Goal: Task Accomplishment & Management: Manage account settings

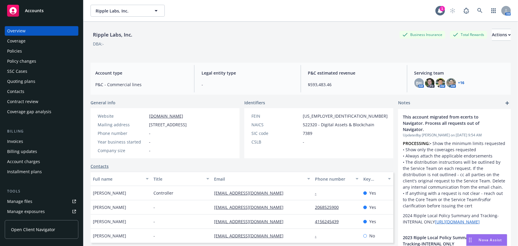
click at [483, 10] on div "AM" at bounding box center [479, 11] width 64 height 12
click at [480, 11] on link at bounding box center [480, 11] width 12 height 12
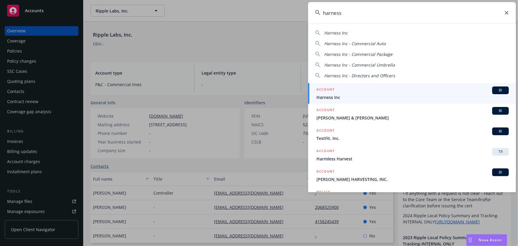
type input "harness"
click at [366, 96] on span "Harness Inc" at bounding box center [413, 97] width 192 height 6
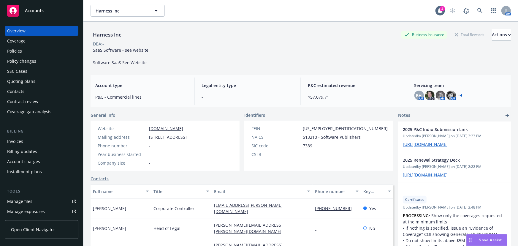
click at [28, 83] on div "Quoting plans" at bounding box center [21, 82] width 28 height 10
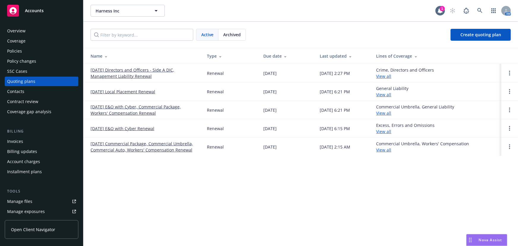
click at [144, 75] on link "09/01/25 Directors and Officers - Side A DIC, Management Liability Renewal" at bounding box center [144, 73] width 107 height 12
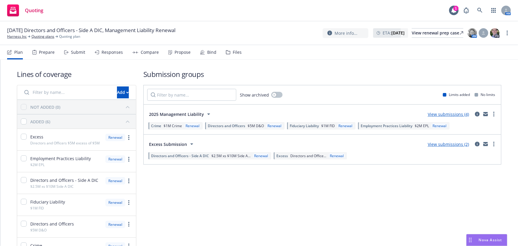
click at [75, 53] on div "Submit" at bounding box center [78, 52] width 14 height 5
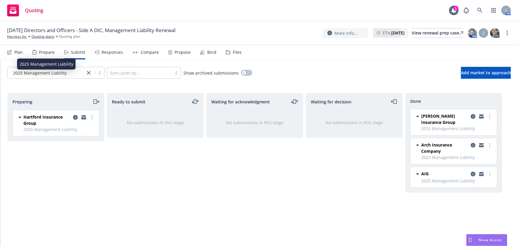
click at [67, 74] on div "2025 Management Liability" at bounding box center [47, 73] width 72 height 6
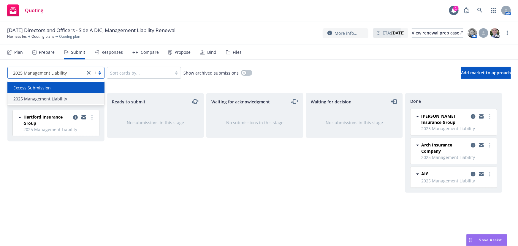
click at [58, 88] on div "Excess Submission" at bounding box center [56, 88] width 90 height 6
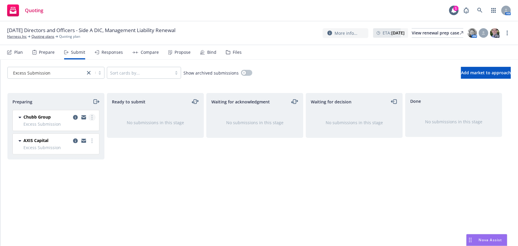
click at [94, 118] on link "more" at bounding box center [91, 117] width 7 height 7
click at [77, 167] on link "Add accepted decision" at bounding box center [65, 165] width 59 height 12
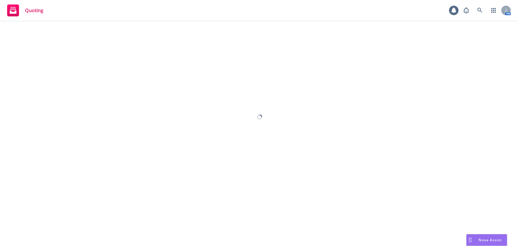
select select "12"
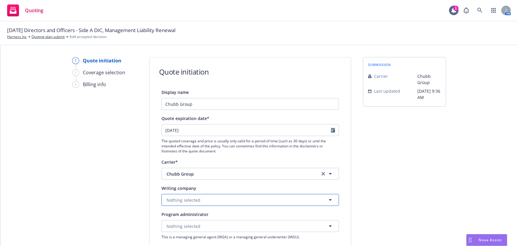
click at [249, 201] on button "Nothing selected" at bounding box center [251, 200] width 178 height 12
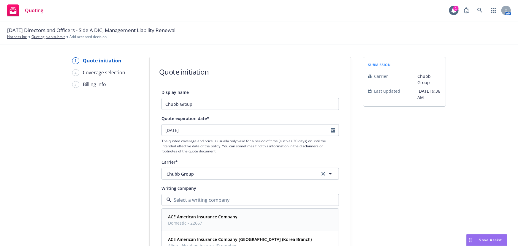
click at [244, 222] on div "ACE American Insurance Company Domestic - 22667" at bounding box center [250, 220] width 169 height 15
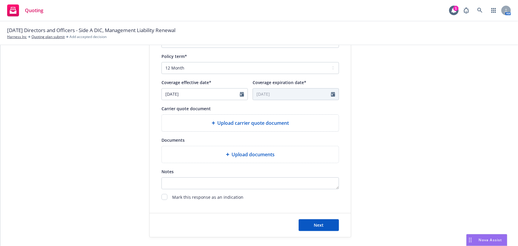
scroll to position [221, 0]
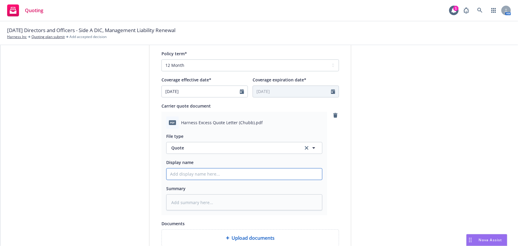
click at [202, 172] on input "Display name" at bounding box center [245, 173] width 156 height 11
type textarea "x"
type input "0"
type textarea "x"
type input "01"
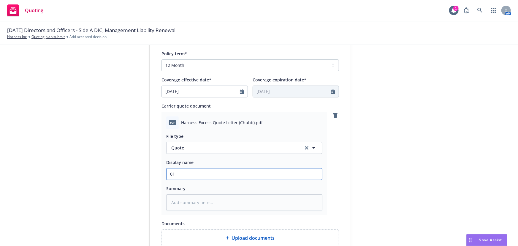
type textarea "x"
type input "01"
type textarea "x"
type input "01 H"
type textarea "x"
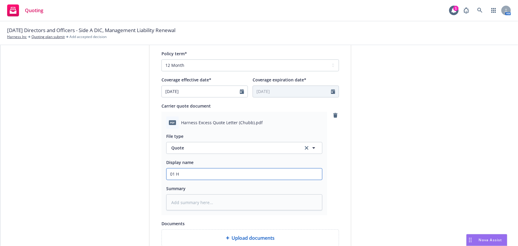
type input "01 Ha"
type textarea "x"
type input "01 Har"
type textarea "x"
type input "01 Harn"
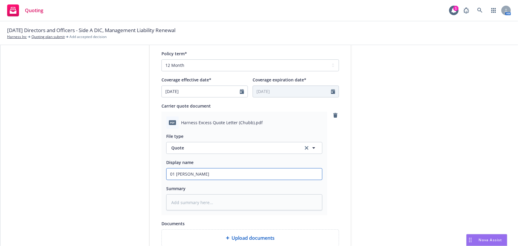
type textarea "x"
type input "01 Harne"
type textarea "x"
type input "01 Harnes"
type textarea "x"
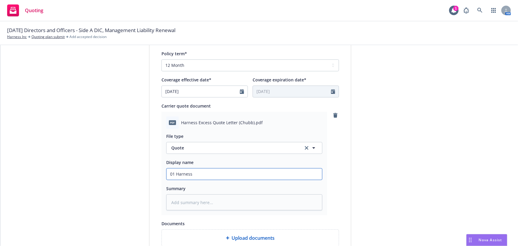
type input "01 Harness"
type textarea "x"
type input "01 Harness C"
type textarea "x"
type input "01 Harness Ch"
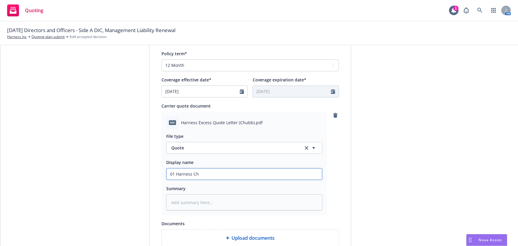
type textarea "x"
type input "01 Harness Chu"
type textarea "x"
type input "01 Harness Chub"
type textarea "x"
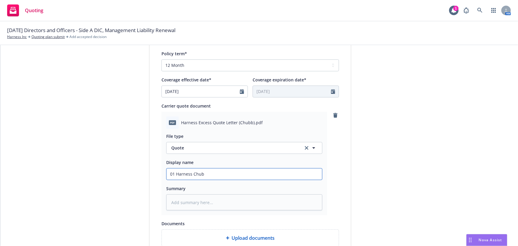
type input "01 Harness Chubb"
type textarea "x"
type input "01 Harness Chubb"
type textarea "x"
type input "01 Harness Chubb $"
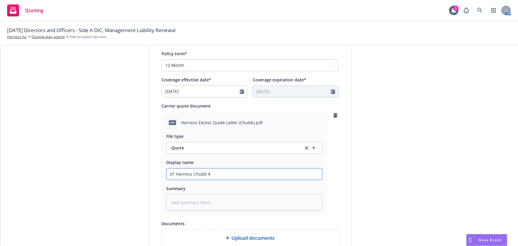
type textarea "x"
type input "01 Harness Chubb $5"
type textarea "x"
type input "01 Harness Chubb $5M"
type textarea "x"
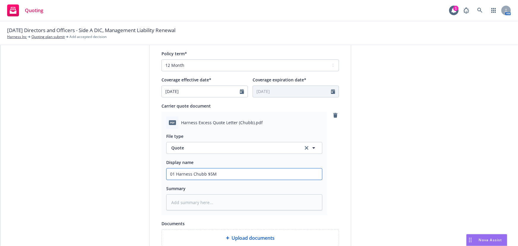
type input "01 Harness Chubb $5M"
type textarea "x"
type input "01 Harness Chubb $5M x"
type textarea "x"
type input "01 Harness Chubb $5M xs"
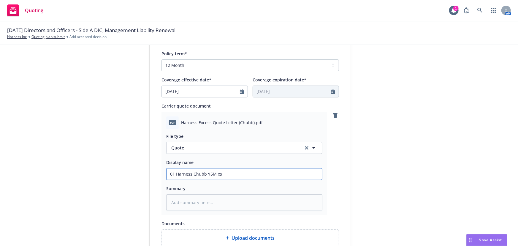
type textarea "x"
type input "01 Harness Chubb $5M xs"
type textarea "x"
type input "01 Harness Chubb $5M xs $"
type textarea "x"
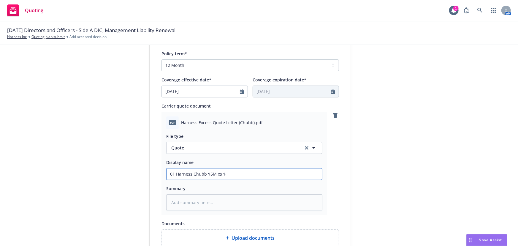
type input "01 Harness Chubb $5M xs $5"
type textarea "x"
type input "01 Harness Chubb $5M xs $5M"
type textarea "x"
type input "01 Harness Chubb $5M xs $5M"
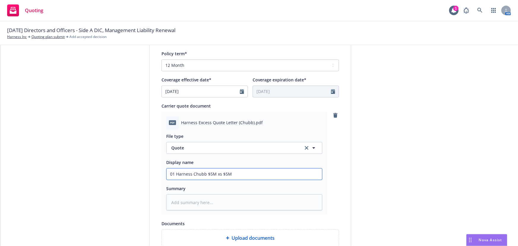
type textarea "x"
type input "01 Harness Chubb $5M xs $5M D"
type textarea "x"
type input "01 Harness Chubb $5M xs $5M D&O"
type textarea "x"
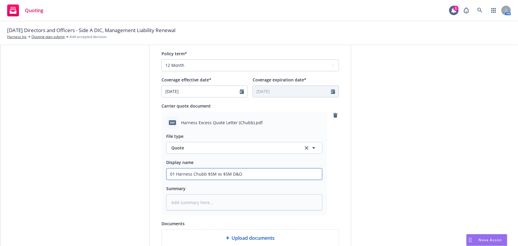
type input "01 Harness Chubb $5M xs $5M D&O"
type textarea "x"
type input "01 Harness Chubb $5M xs $5M D&O Q"
type textarea "x"
type input "01 Harness Chubb $5M xs $5M D&O Qu"
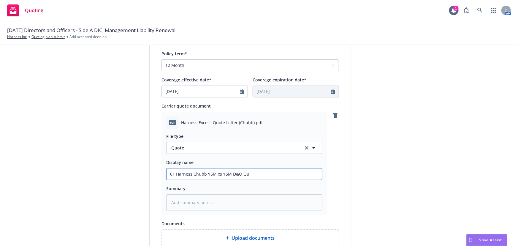
type textarea "x"
type input "01 Harness Chubb $5M xs $5M D&O Quo"
type textarea "x"
type input "01 Harness Chubb $5M xs $5M D&O Quot"
type textarea "x"
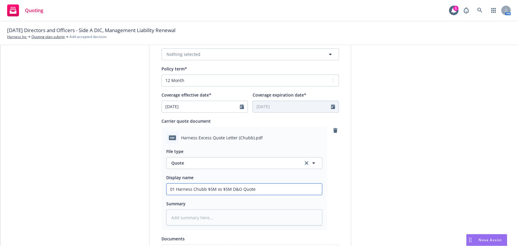
scroll to position [307, 0]
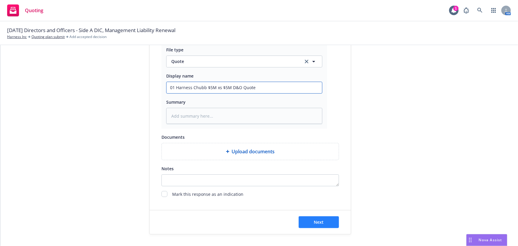
type input "01 Harness Chubb $5M xs $5M D&O Quote"
click at [319, 220] on span "Next" at bounding box center [319, 222] width 10 height 6
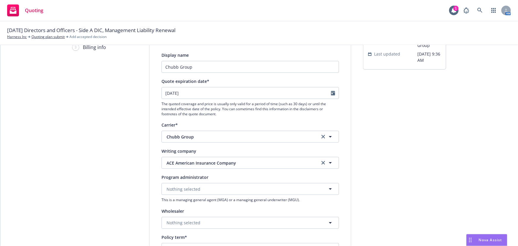
scroll to position [0, 0]
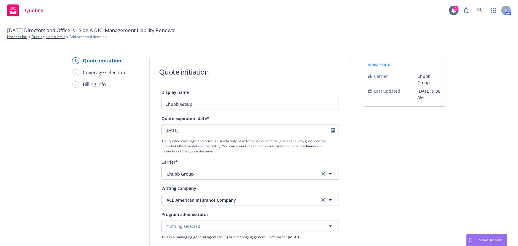
type textarea "x"
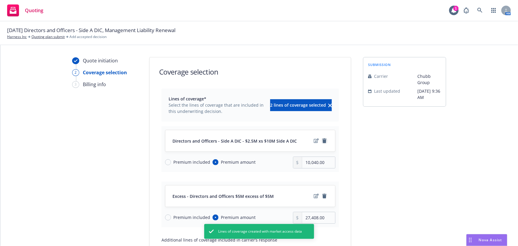
click at [322, 141] on icon "remove" at bounding box center [324, 140] width 4 height 5
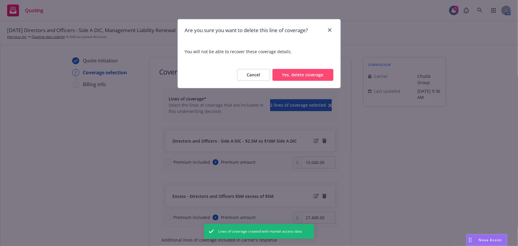
click at [321, 78] on button "Yes, delete coverage" at bounding box center [303, 75] width 61 height 12
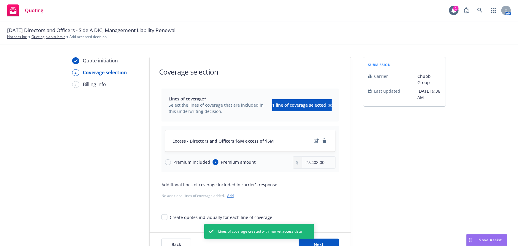
scroll to position [22, 0]
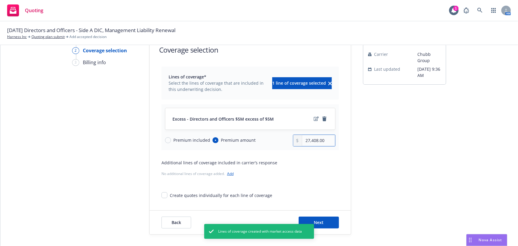
click at [316, 139] on input "27,408.00" at bounding box center [318, 140] width 33 height 11
click at [315, 139] on input "27,408.00" at bounding box center [318, 140] width 33 height 11
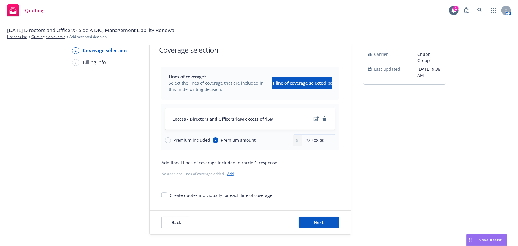
click at [315, 139] on input "27,408.00" at bounding box center [318, 140] width 33 height 11
type input "27,411.00"
click at [314, 120] on icon "edit" at bounding box center [316, 118] width 5 height 5
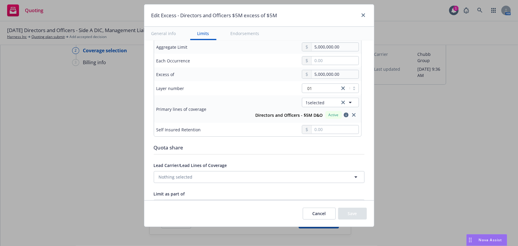
scroll to position [216, 0]
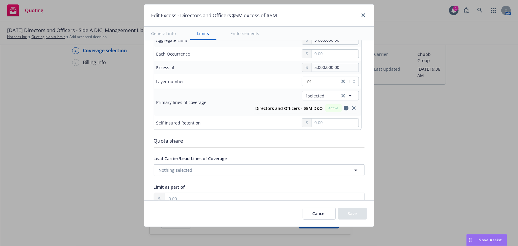
click at [352, 107] on icon "close" at bounding box center [354, 108] width 4 height 4
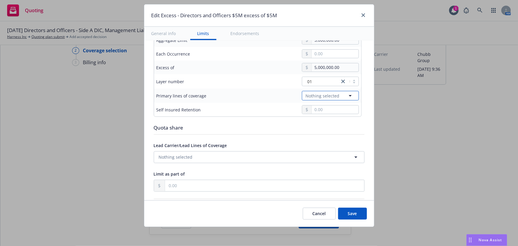
click at [343, 93] on button "Nothing selected" at bounding box center [330, 96] width 57 height 10
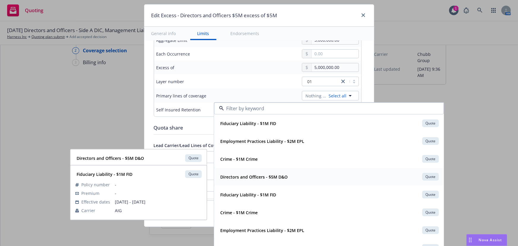
click at [290, 175] on div "Directors and Officers - $5M D&O Quote" at bounding box center [329, 177] width 222 height 10
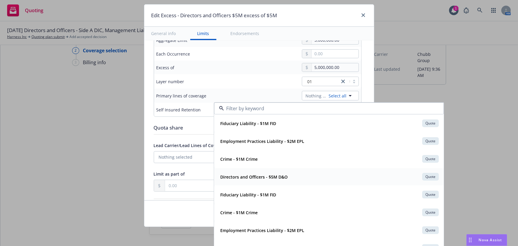
type input "Directors and Officers $5M excess of $5M"
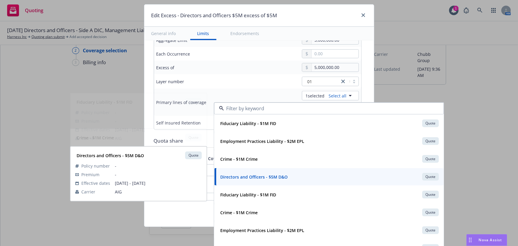
click at [215, 80] on div "Layer number" at bounding box center [198, 81] width 84 height 7
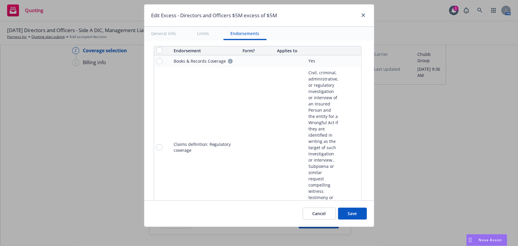
scroll to position [459, 0]
drag, startPoint x: 155, startPoint y: 48, endPoint x: 209, endPoint y: 75, distance: 60.2
click at [209, 75] on table "Endorsement Form? Applies to Books & Records Coverage Yes Claims definition: Re…" at bounding box center [258, 214] width 208 height 338
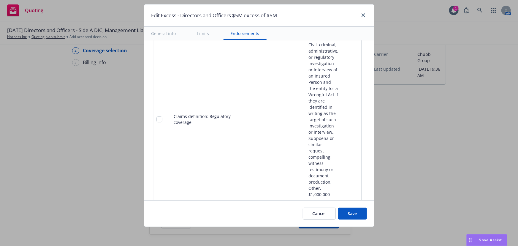
scroll to position [621, 0]
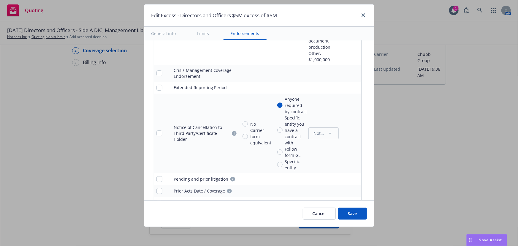
click at [353, 131] on icon "remove" at bounding box center [355, 133] width 4 height 5
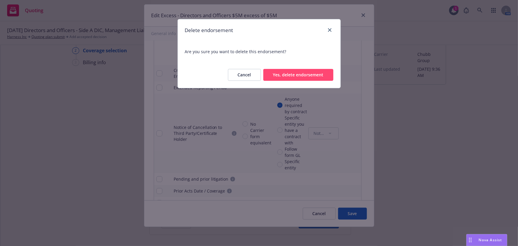
click at [321, 73] on button "Yes, delete endorsement" at bounding box center [298, 75] width 70 height 12
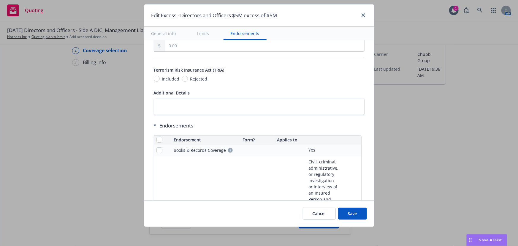
scroll to position [403, 0]
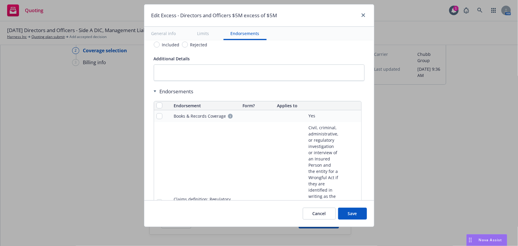
click at [343, 115] on icon "pencil" at bounding box center [345, 116] width 4 height 4
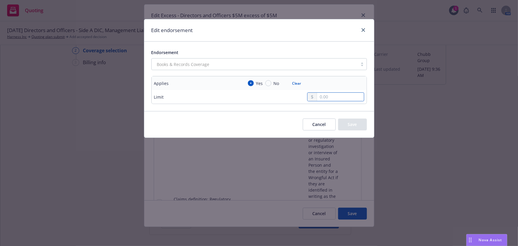
click at [338, 94] on input "text" at bounding box center [340, 97] width 47 height 8
type input "500,000.00"
click at [350, 126] on button "Save" at bounding box center [352, 124] width 29 height 12
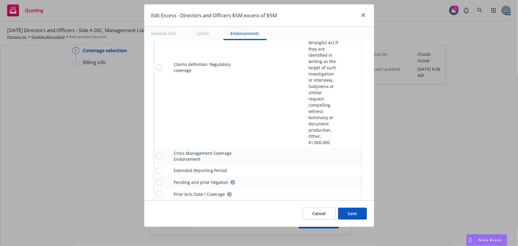
scroll to position [565, 0]
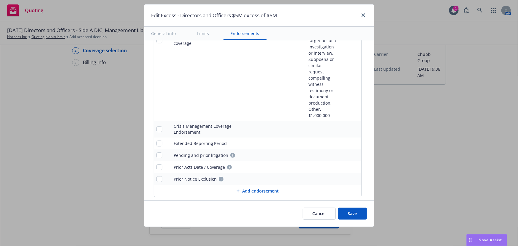
click at [254, 185] on button "Add endorsement" at bounding box center [257, 191] width 207 height 12
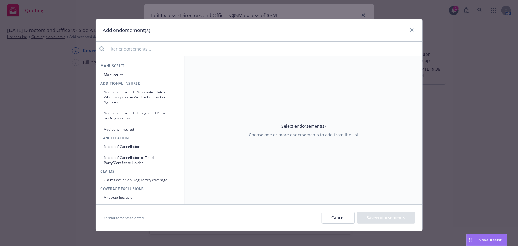
click at [183, 50] on input "search" at bounding box center [263, 49] width 318 height 12
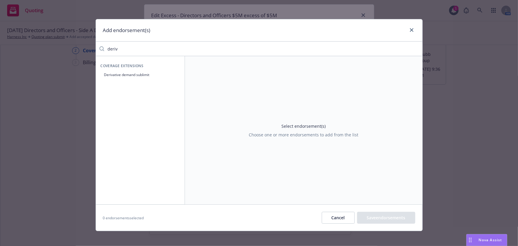
type input "deriv"
click at [146, 75] on button "Derivative demand sublimit" at bounding box center [140, 75] width 79 height 10
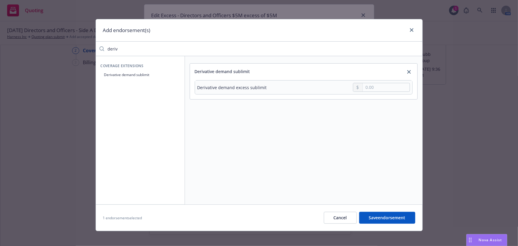
click at [359, 85] on div at bounding box center [358, 87] width 10 height 8
click at [364, 83] on input "text" at bounding box center [386, 87] width 47 height 8
type input "500,000.00"
click at [375, 217] on button "Save endorsement" at bounding box center [387, 218] width 56 height 12
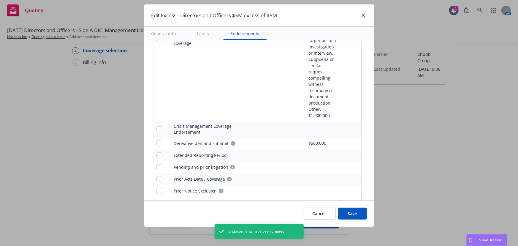
click at [263, 197] on button "Add endorsement" at bounding box center [257, 203] width 207 height 12
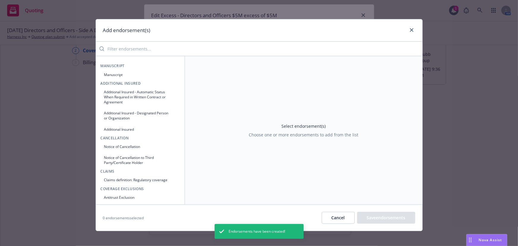
click at [178, 51] on input "search" at bounding box center [263, 49] width 318 height 12
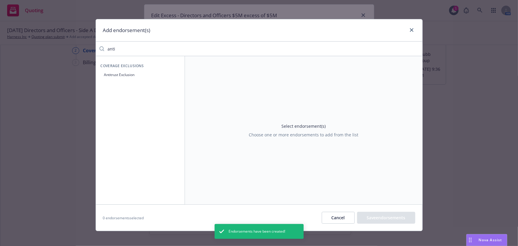
type input "anti"
click at [128, 74] on button "Antitrust Exclusion" at bounding box center [140, 75] width 79 height 10
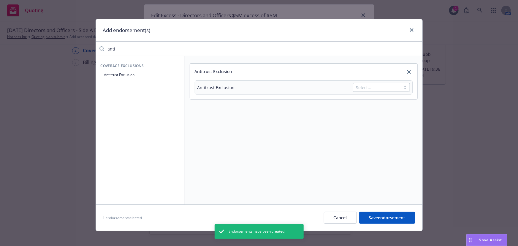
click at [372, 85] on div at bounding box center [377, 87] width 42 height 7
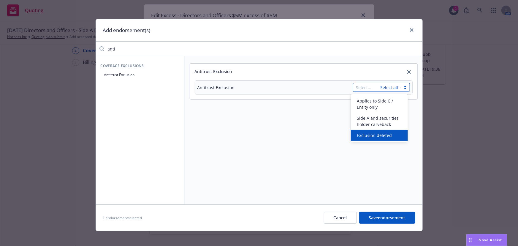
drag, startPoint x: 379, startPoint y: 139, endPoint x: 387, endPoint y: 140, distance: 8.7
click at [387, 140] on div "Exclusion deleted" at bounding box center [379, 135] width 57 height 11
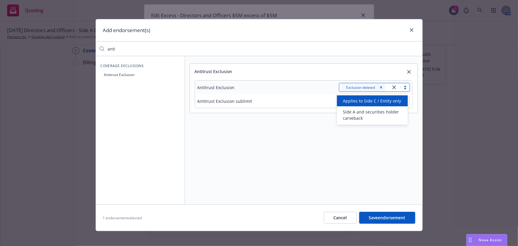
click at [374, 101] on span "Applies to Side C / Entity only" at bounding box center [372, 101] width 58 height 6
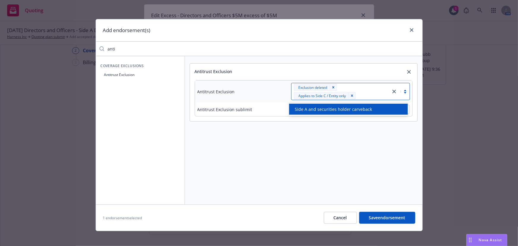
click at [238, 112] on div "Antitrust Exclusion sublimit" at bounding box center [224, 109] width 55 height 6
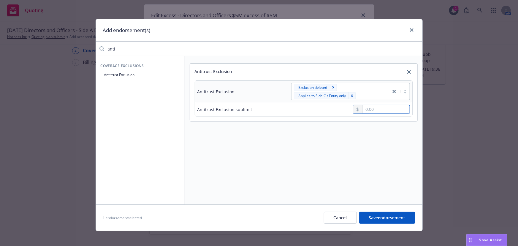
click at [380, 107] on input "text" at bounding box center [386, 109] width 47 height 8
click at [387, 217] on button "Save endorsement" at bounding box center [387, 218] width 56 height 12
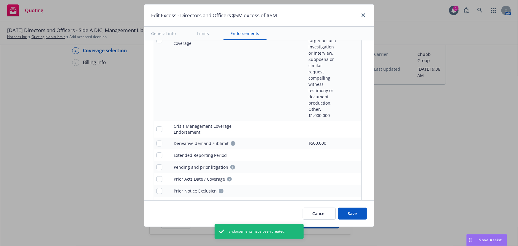
click at [361, 215] on button "Save" at bounding box center [352, 214] width 29 height 12
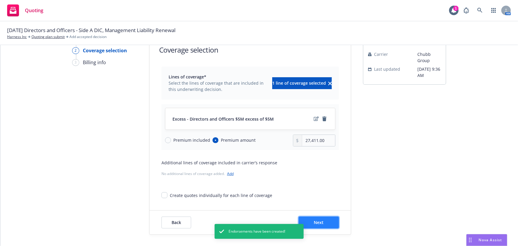
click at [321, 222] on span "Next" at bounding box center [319, 222] width 10 height 6
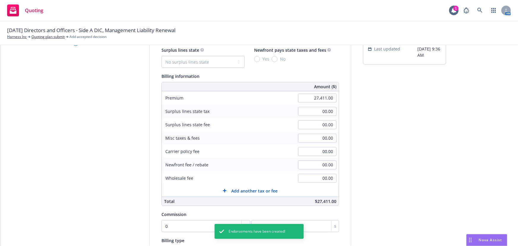
scroll to position [103, 0]
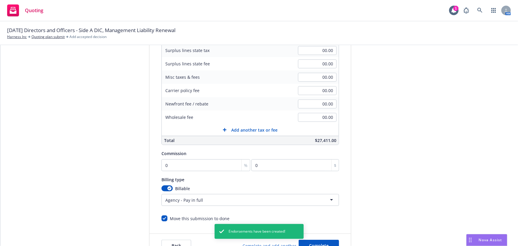
click at [167, 157] on div "Commission 0 % 0 $" at bounding box center [251, 160] width 178 height 21
click at [172, 162] on input "0" at bounding box center [206, 165] width 89 height 12
type input "1"
type input "274.11"
type input "17"
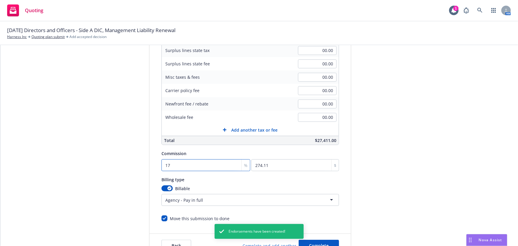
type input "4659.87"
type input "17.5"
type input "4796.93"
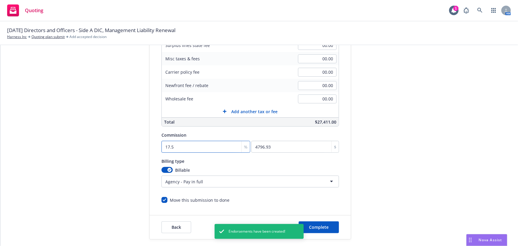
scroll to position [126, 0]
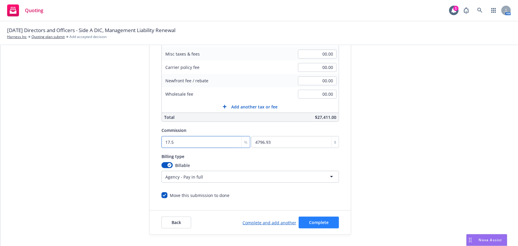
type input "17.5"
click at [324, 223] on span "Complete" at bounding box center [319, 222] width 20 height 6
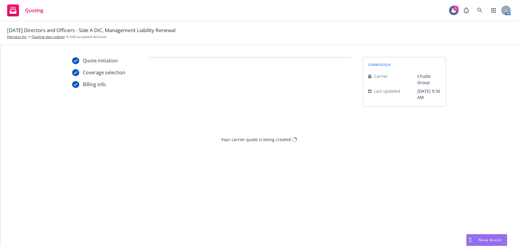
scroll to position [0, 0]
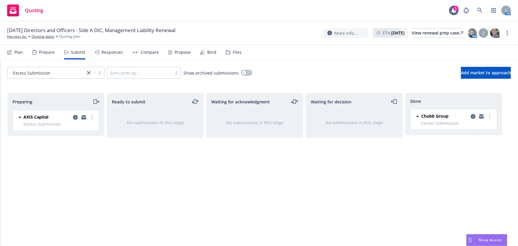
click at [426, 177] on div "Done Chubb Group Excess Submission Monday, August 18, 2025 at 12:59 PM" at bounding box center [453, 163] width 97 height 140
click at [481, 12] on icon at bounding box center [479, 10] width 5 height 5
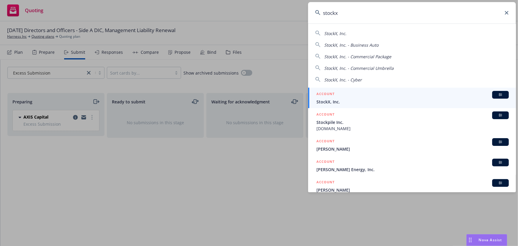
type input "stockx"
click at [376, 99] on span "StockX, Inc." at bounding box center [413, 102] width 192 height 6
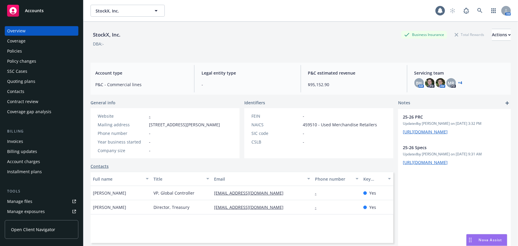
click at [33, 85] on div "Quoting plans" at bounding box center [21, 82] width 28 height 10
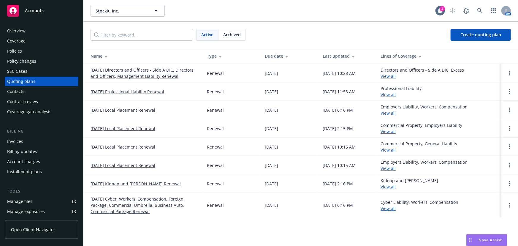
click at [128, 73] on link "[DATE] Directors and Officers - Side A DIC, Directors and Officers, Management …" at bounding box center [144, 73] width 107 height 12
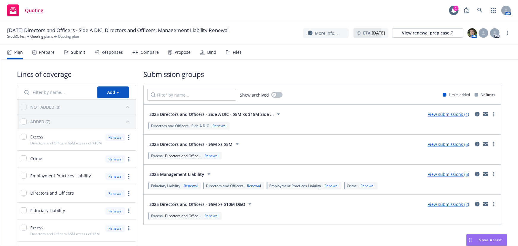
click at [71, 53] on div "Submit" at bounding box center [78, 52] width 14 height 5
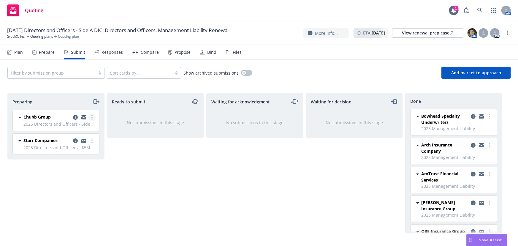
click at [94, 117] on link "more" at bounding box center [91, 117] width 7 height 7
drag, startPoint x: 173, startPoint y: 170, endPoint x: 167, endPoint y: 167, distance: 6.5
click at [173, 170] on div "Ready to submit No submissions in this stage" at bounding box center [155, 163] width 97 height 140
drag, startPoint x: 11, startPoint y: 210, endPoint x: 13, endPoint y: 204, distance: 6.6
click at [11, 210] on div "Preparing Chubb Group 2025 Directors and Officers - Side A DIC - $5M xs $15M Si…" at bounding box center [55, 163] width 97 height 140
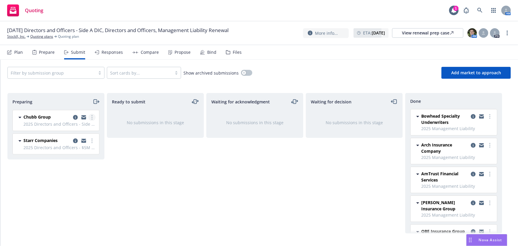
click at [90, 117] on link "more" at bounding box center [91, 117] width 7 height 7
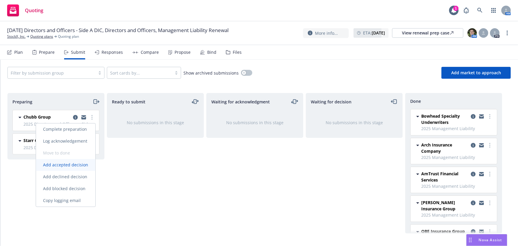
click at [81, 170] on link "Add accepted decision" at bounding box center [65, 165] width 59 height 12
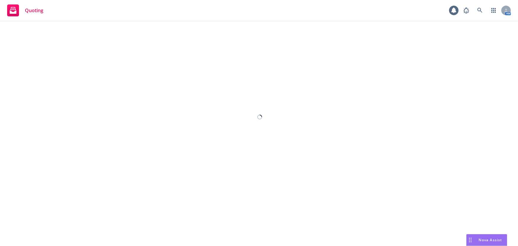
select select "12"
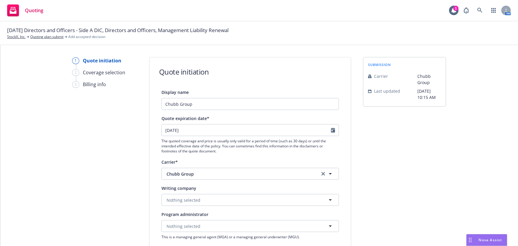
click at [188, 199] on span "Nothing selected" at bounding box center [184, 200] width 34 height 6
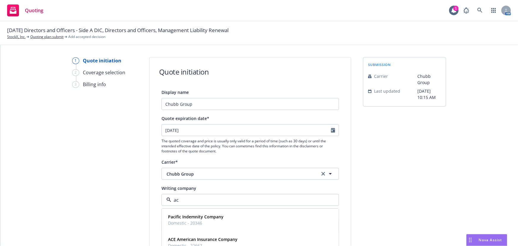
type input "ace"
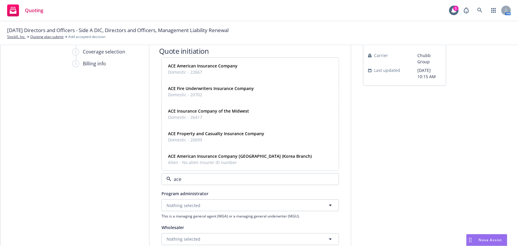
scroll to position [27, 0]
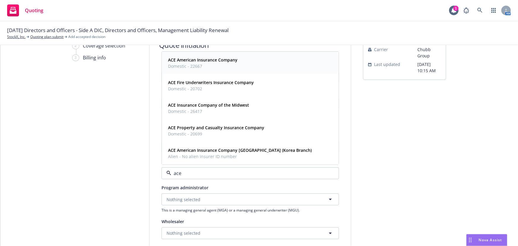
click at [212, 61] on strong "ACE American Insurance Company" at bounding box center [202, 60] width 69 height 6
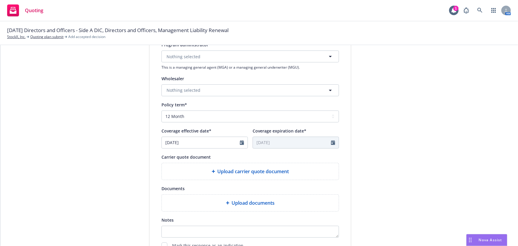
scroll to position [216, 0]
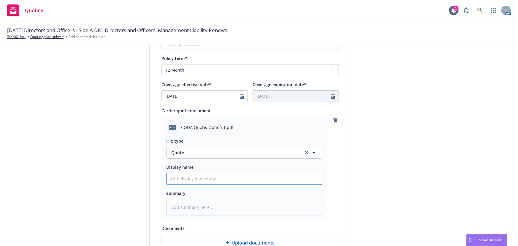
click at [223, 177] on input "Display name" at bounding box center [245, 178] width 156 height 11
click at [197, 176] on input "Display name" at bounding box center [245, 178] width 156 height 11
type textarea "x"
type input "03"
type textarea "x"
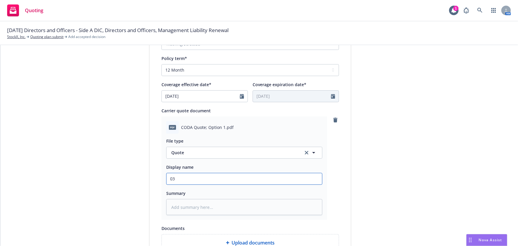
type input "03"
click at [479, 100] on div "1 Quote initiation 2 Coverage selection 3 Billing info Quote initiation Display…" at bounding box center [259, 83] width 504 height 484
click at [258, 179] on input "03" at bounding box center [245, 178] width 156 height 11
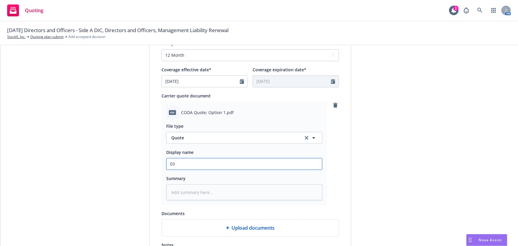
scroll to position [243, 0]
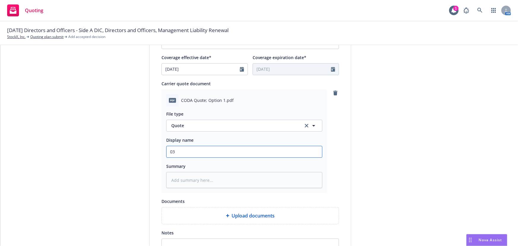
type textarea "x"
type input "03"
type textarea "x"
type input "03 C"
type textarea "x"
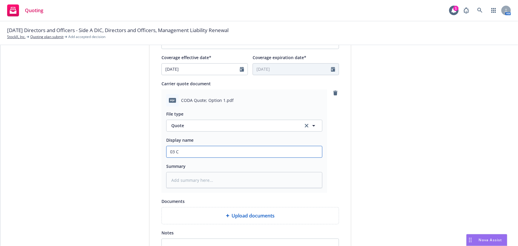
type input "03"
type textarea "x"
type input "03 s"
type textarea "x"
type input "03"
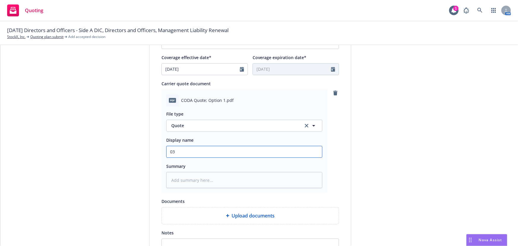
type textarea "x"
type input "03 S"
type textarea "x"
type input "03 St"
type textarea "x"
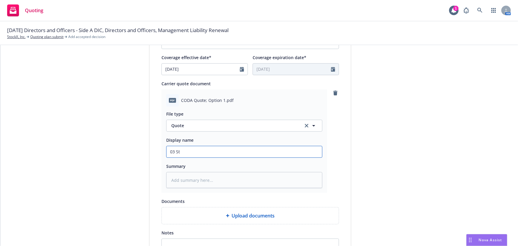
type input "03 Sto"
type textarea "x"
type input "03 Stox"
type textarea "x"
type input "03 Sto"
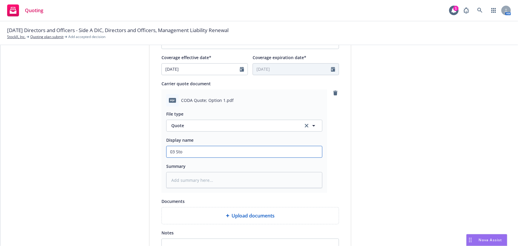
type textarea "x"
type input "03 Stoc"
type textarea "x"
type input "03 Stock"
type textarea "x"
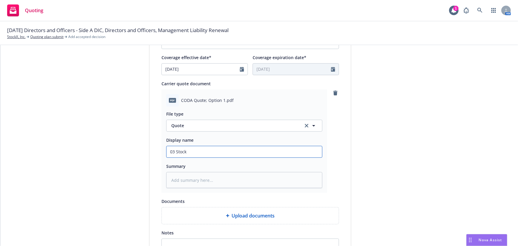
type input "03 StockX"
type textarea "x"
type input "03 StockX"
type textarea "x"
type input "03 StockX C"
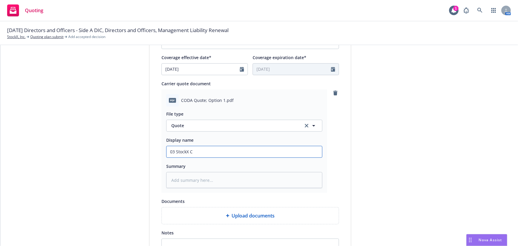
type textarea "x"
type input "03 StockX Chu"
type textarea "x"
type input "03 StockX Chub"
type textarea "x"
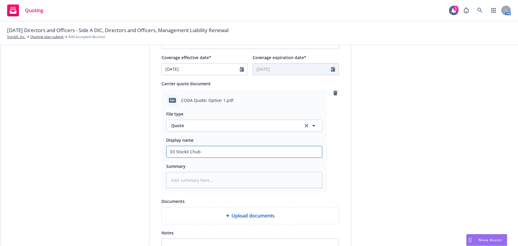
type input "03 StockX Chubb"
type textarea "x"
type input "03 StockX Chubb"
type textarea "x"
type input "03 StockX Chubb $"
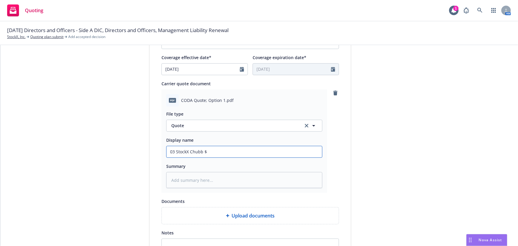
type textarea "x"
type input "03 StockX Chubb $5"
type textarea "x"
type input "03 StockX Chubb $5m"
type textarea "x"
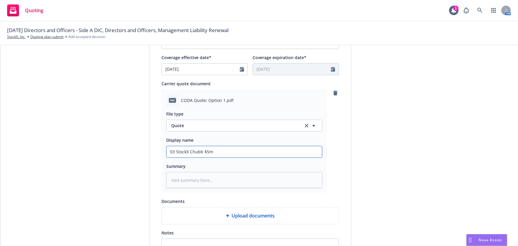
type input "03 StockX Chubb $5m x"
type textarea "x"
type input "03 StockX Chubb $5m xs"
type textarea "x"
type input "03 StockX Chubb $5m xs"
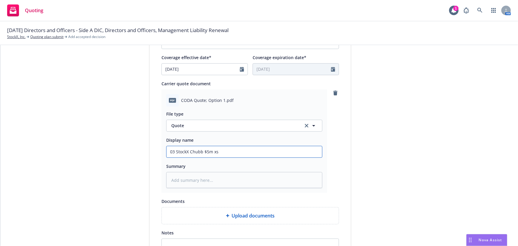
type textarea "x"
type input "03 StockX Chubb $5m xs $"
type textarea "x"
type input "03 StockX Chubb $5m xs $1"
type textarea "x"
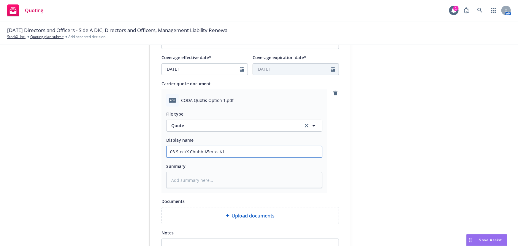
type input "03 StockX Chubb $5m xs $15"
type textarea "x"
type input "03 StockX Chubb $5m xs $15M"
type textarea "x"
type input "03 StockX Chubb $5m xs $15M"
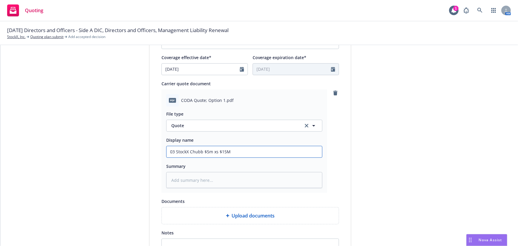
type textarea "x"
type input "03 StockX Chubb $5m xs $15M S"
type textarea "x"
type input "03 StockX Chubb $5m xs $15M Si"
type textarea "x"
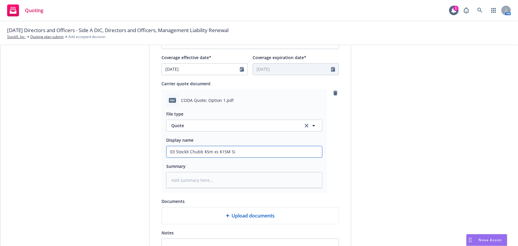
type input "03 StockX Chubb $5m xs $15M Sid"
type textarea "x"
type input "03 StockX Chubb $5m xs $15M Side"
type textarea "x"
type input "03 StockX Chubb $5m xs $15M Side"
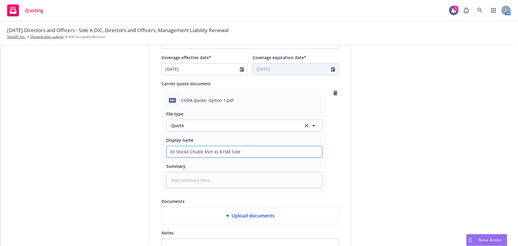
type textarea "x"
type input "03 StockX Chubb $5m xs $15M Side A"
type textarea "x"
type input "03 StockX Chubb $5m xs $15M Side A"
type textarea "x"
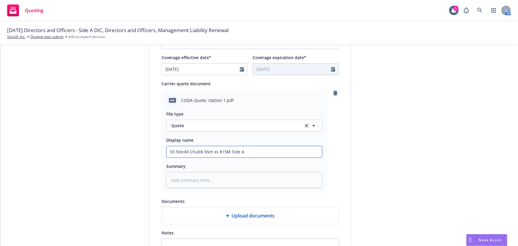
type input "03 StockX Chubb $5m xs $15M Side A D"
type textarea "x"
type input "03 StockX Chubb $5m xs $15M Side A DIC"
type textarea "x"
type input "03 StockX Chubb $5m xs $15M Side A DIC"
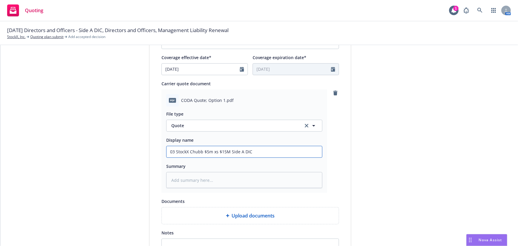
type textarea "x"
type input "03 StockX Chubb $5m xs $15M Side A DIC Q"
type textarea "x"
type input "03 StockX Chubb $5m xs $15M Side A DIC Qu"
type textarea "x"
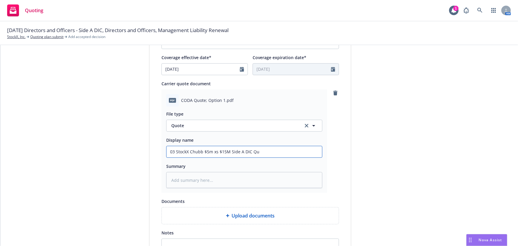
type input "03 StockX Chubb $5m xs $15M Side A DIC Quo"
type textarea "x"
type input "03 StockX Chubb $5m xs $15M Side A DIC Quote"
type textarea "x"
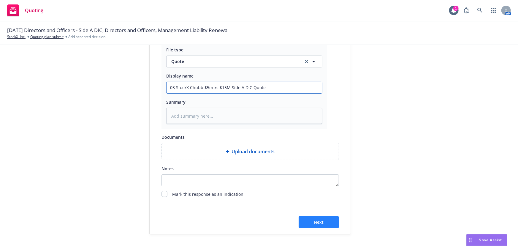
type input "03 StockX Chubb $5m xs $15M Side A DIC Quote"
click at [330, 221] on button "Next" at bounding box center [319, 222] width 40 height 12
type textarea "x"
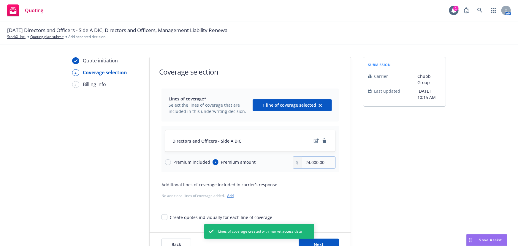
click at [316, 164] on input "24,000.00" at bounding box center [318, 162] width 33 height 11
type input "20,000.00"
click at [314, 142] on icon "edit" at bounding box center [316, 140] width 5 height 5
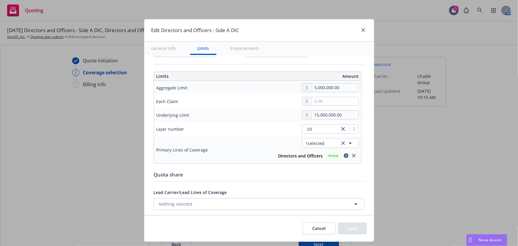
scroll to position [162, 0]
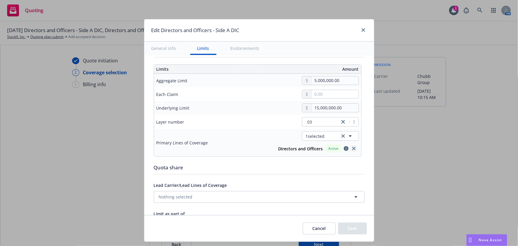
click at [352, 148] on icon "close" at bounding box center [354, 149] width 4 height 4
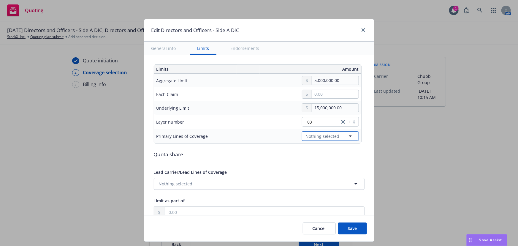
click at [347, 136] on icon "button" at bounding box center [350, 135] width 7 height 7
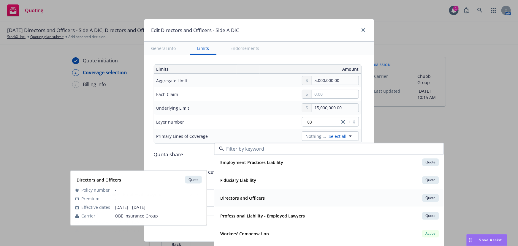
click at [324, 200] on div "Directors and Officers Quote" at bounding box center [329, 198] width 222 height 10
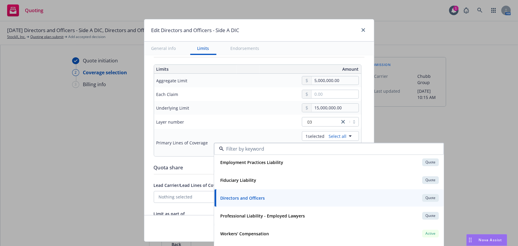
click at [217, 119] on div "Layer number" at bounding box center [198, 121] width 84 height 7
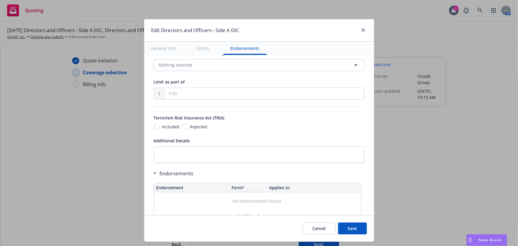
scroll to position [316, 0]
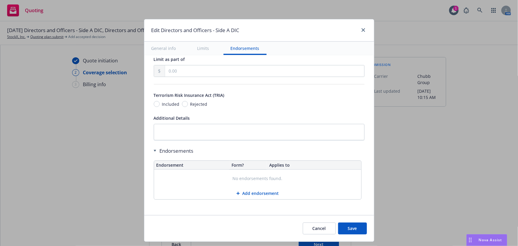
click at [347, 232] on button "Save" at bounding box center [352, 228] width 29 height 12
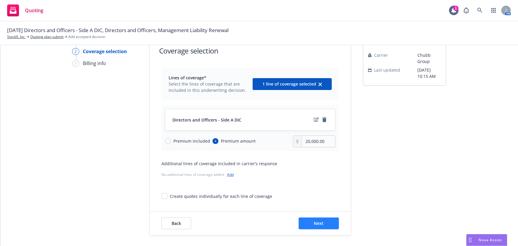
scroll to position [22, 0]
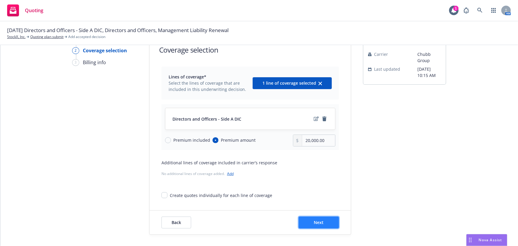
click at [325, 222] on button "Next" at bounding box center [319, 222] width 40 height 12
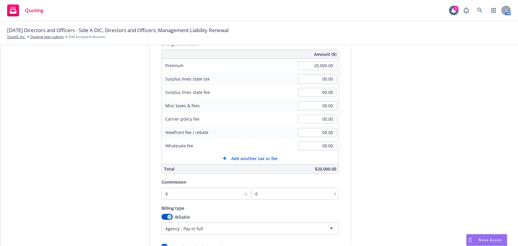
scroll to position [76, 0]
click at [198, 189] on input "0" at bounding box center [206, 192] width 89 height 12
type input "1"
type input "200"
type input "17"
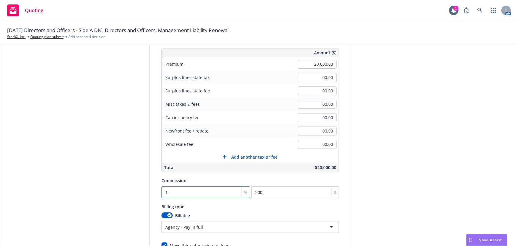
type input "3400"
type input "17.5"
type input "3500"
type input "17.5"
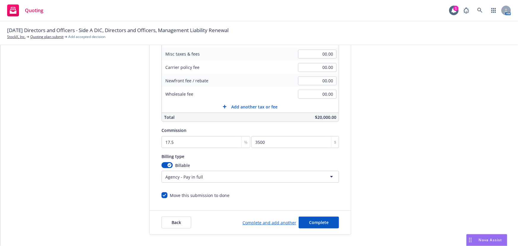
click at [285, 219] on link "Complete and add another" at bounding box center [270, 222] width 54 height 6
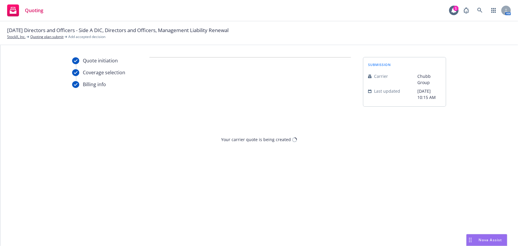
scroll to position [0, 0]
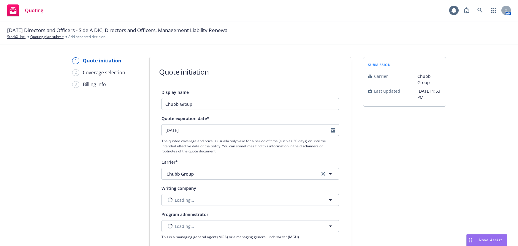
select select "12"
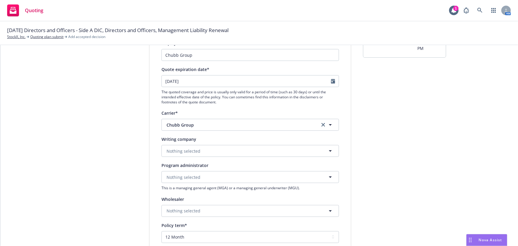
scroll to position [81, 0]
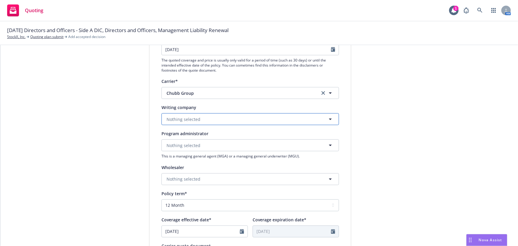
click at [268, 121] on button "Nothing selected" at bounding box center [251, 119] width 178 height 12
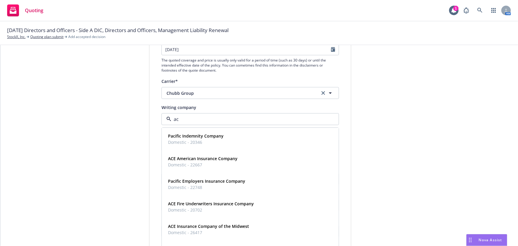
type input "ace"
click at [254, 140] on div "ACE American Insurance Company Domestic - 22667" at bounding box center [250, 139] width 169 height 15
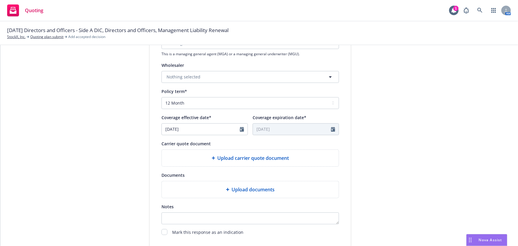
scroll to position [189, 0]
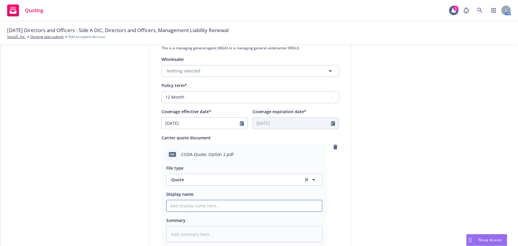
click at [190, 207] on input "Display name" at bounding box center [245, 205] width 156 height 11
type textarea "x"
type input "0"
type textarea "x"
type input "03"
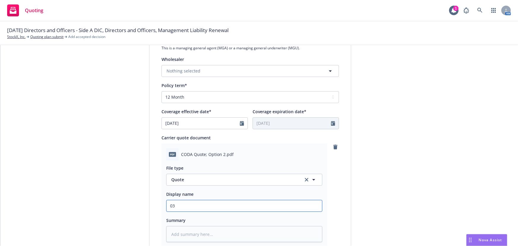
type textarea "x"
type input "03"
type textarea "x"
type input "03 S"
type textarea "x"
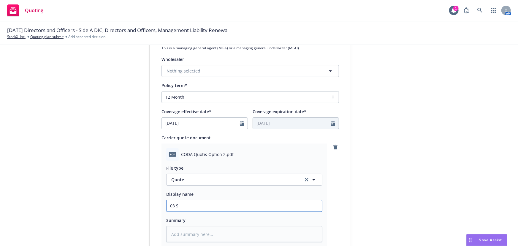
type input "03 St"
type textarea "x"
type input "03 Sto"
type textarea "x"
type input "03 Stock"
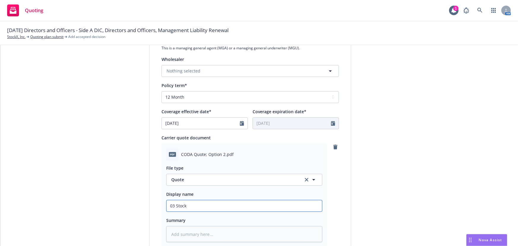
type textarea "x"
type input "03 StockX"
type textarea "x"
type input "03 StockX"
type textarea "x"
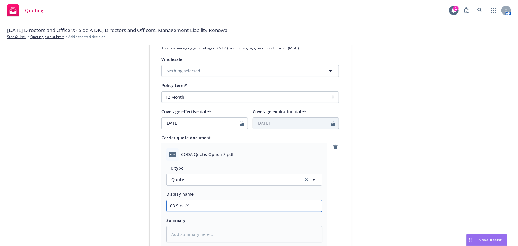
type input "03 StockX C"
type textarea "x"
type input "03 StockX Ch"
type textarea "x"
type input "03 StockX Chu"
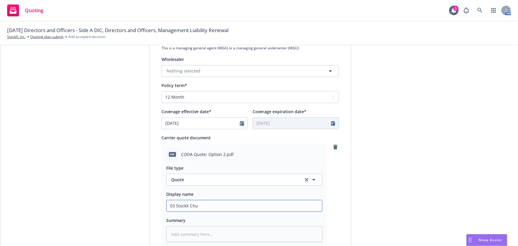
type textarea "x"
type input "03 StockX Chub"
type textarea "x"
type input "03 StockX Chubb"
type textarea "x"
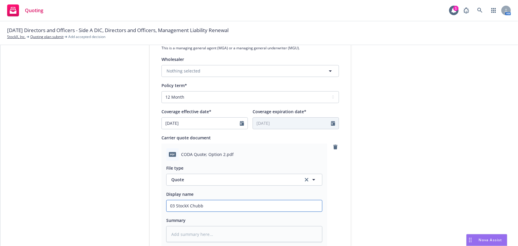
type input "03 StockX Chubb"
type textarea "x"
type input "03 StockX Chubb $"
type textarea "x"
type input "03 StockX Chubb $5"
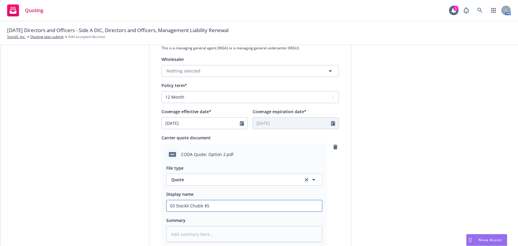
type textarea "x"
type input "03 StockX Chubb $5M"
type textarea "x"
type input "03 StockX Chubb $5M"
type textarea "x"
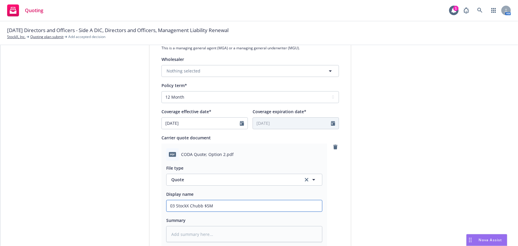
type input "03 StockX Chubb $5M x"
type textarea "x"
type input "03 StockX Chubb $5M xs"
type textarea "x"
type input "03 StockX Chubb $5M xs"
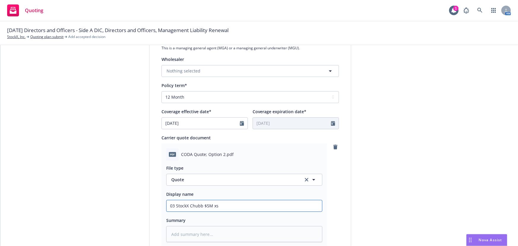
type textarea "x"
type input "03 StockX Chubb $5M xs $"
type textarea "x"
type input "03 StockX Chubb $5M xs $1"
type textarea "x"
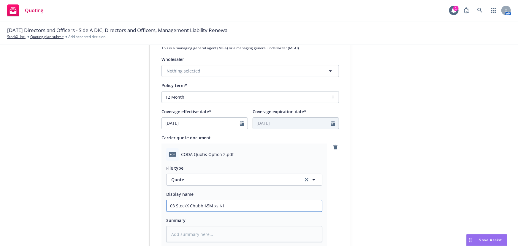
type input "03 StockX Chubb $5M xs $15"
type textarea "x"
type input "03 StockX Chubb $5M xs $15M"
type textarea "x"
type input "03 StockX Chubb $5M xs $15M"
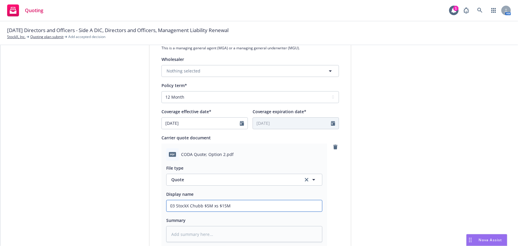
type textarea "x"
type input "03 StockX Chubb $5M xs $15M S"
type textarea "x"
type input "03 StockX Chubb $5M xs $15M Si"
type textarea "x"
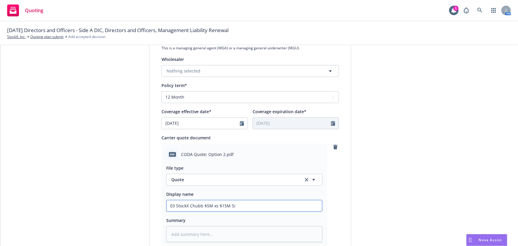
type input "03 StockX Chubb $5M xs $15M Sid"
type textarea "x"
type input "03 StockX Chubb $5M xs $15M Side"
type textarea "x"
type input "03 StockX Chubb $5M xs $15M Side"
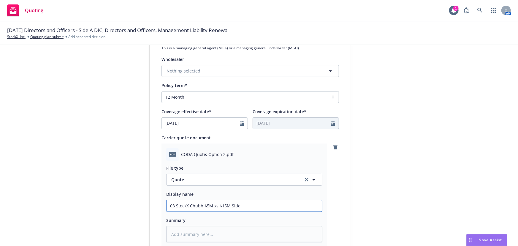
type textarea "x"
type input "03 StockX Chubb $5M xs $15M Side A"
type textarea "x"
type input "03 StockX Chubb $5M xs $15M Side A"
type textarea "x"
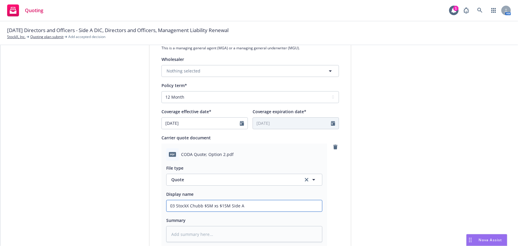
type input "03 StockX Chubb $5M xs $15M Side A D"
type textarea "x"
type input "03 StockX Chubb $5M xs $15M Side A DI"
type textarea "x"
type input "03 StockX Chubb $5M xs $15M Side A DIC"
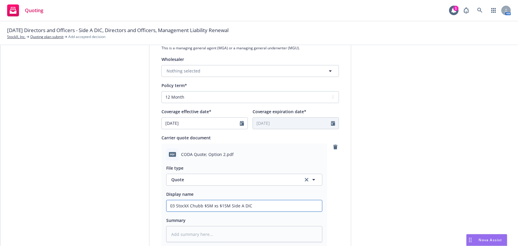
type textarea "x"
type input "03 StockX Chubb $5M xs $15M Side A DIC"
type textarea "x"
type input "03 StockX Chubb $5M xs $15M Side A DIC Q"
type textarea "x"
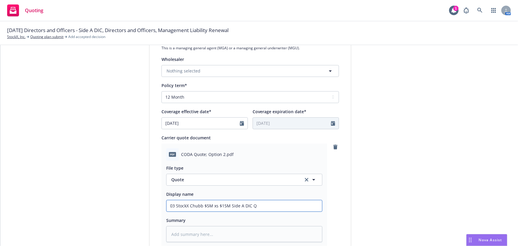
type input "03 StockX Chubb $5M xs $15M Side A DIC Qu"
type textarea "x"
type input "03 StockX Chubb $5M xs $15M Side A DIC Quo"
type textarea "x"
type input "03 StockX Chubb $5M xs $15M Side A DIC Quot"
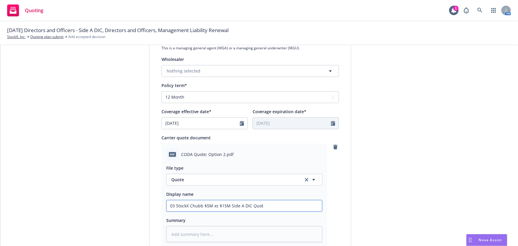
type textarea "x"
type input "03 StockX Chubb $5M xs $15M Side A DIC Quote"
type textarea "x"
type input "03 StockX Chubb $5M xs $15M Side A DIC Quote"
type textarea "x"
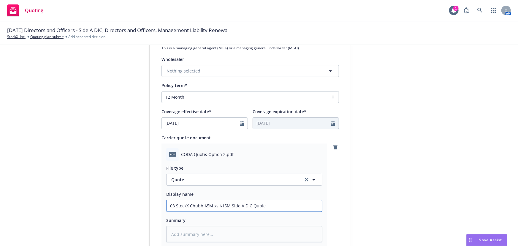
type input "03 StockX Chubb $5M xs $15M Side A DIC Quote R"
type textarea "x"
type input "03 StockX Chubb $5M xs $15M Side A DIC Quote Re"
type textarea "x"
type input "03 StockX Chubb $5M xs $15M Side A DIC Quote Rei"
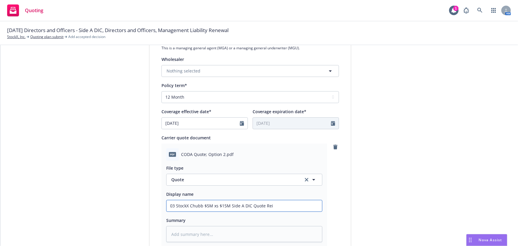
type textarea "x"
type input "03 StockX Chubb $5M xs $15M Side A DIC Quote Rein"
type textarea "x"
type input "03 StockX Chubb $5M xs $15M Side A DIC Quote Reins"
type textarea "x"
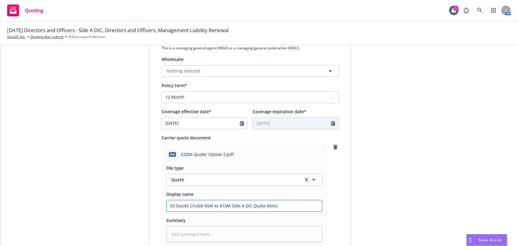
type input "03 StockX Chubb $5M xs $15M Side A DIC Quote Reinst"
type textarea "x"
type input "03 StockX Chubb $5M xs $15M Side A DIC Quote Reinsta"
type textarea "x"
type input "03 StockX Chubb $5M xs $15M Side A DIC Quote Reinstat"
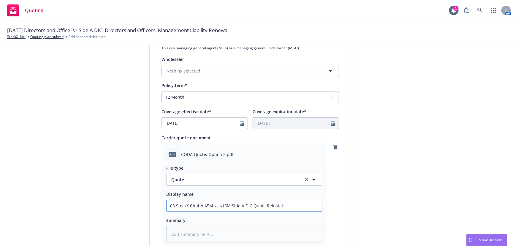
type textarea "x"
type input "03 StockX Chubb $5M xs $15M Side A DIC Quote Reinstatem"
type textarea "x"
type input "03 StockX Chubb $5M xs $15M Side A DIC Quote Reinstateme"
type textarea "x"
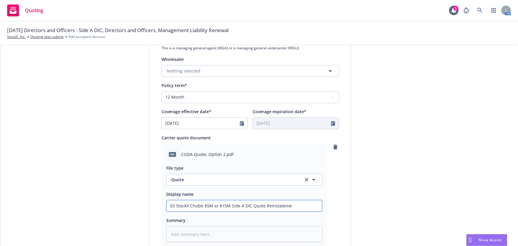
type input "03 StockX Chubb $5M xs $15M Side A DIC Quote Reinstatemen"
type textarea "x"
type input "03 StockX Chubb $5M xs $15M Side A DIC Quote Reinstatement"
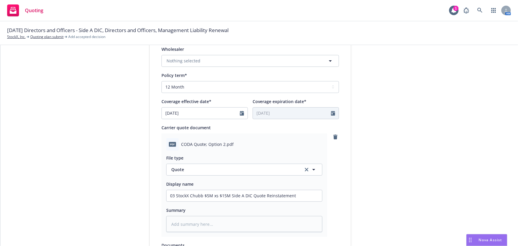
scroll to position [307, 0]
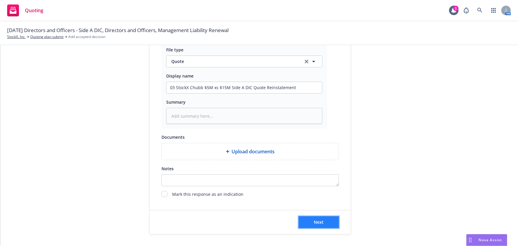
click at [322, 224] on button "Next" at bounding box center [319, 222] width 40 height 12
type textarea "x"
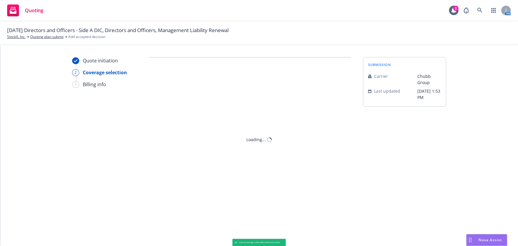
scroll to position [0, 0]
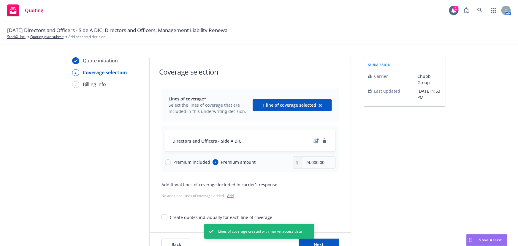
click at [314, 141] on icon "edit" at bounding box center [316, 140] width 5 height 5
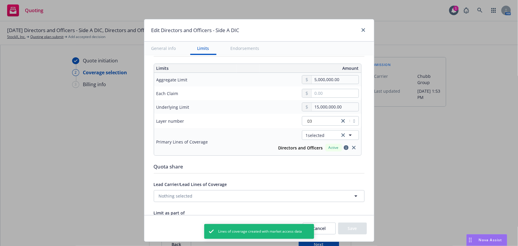
scroll to position [216, 0]
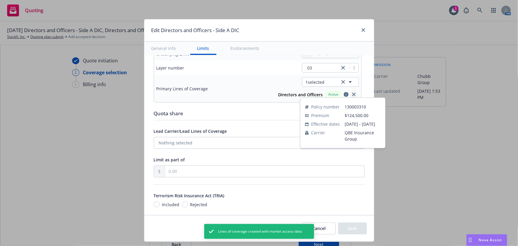
click at [352, 95] on icon "close" at bounding box center [354, 95] width 4 height 4
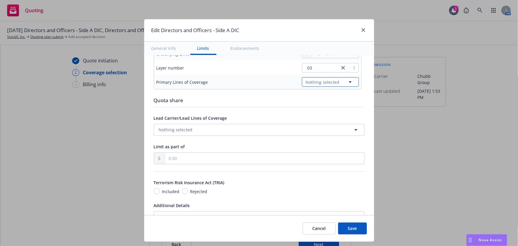
click at [347, 83] on icon "button" at bounding box center [350, 81] width 7 height 7
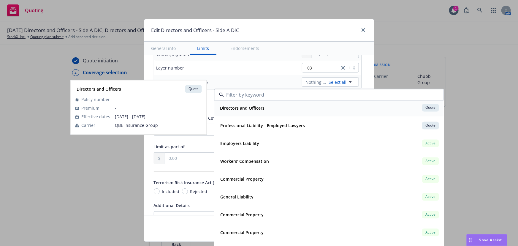
click at [275, 108] on div "Directors and Officers Quote" at bounding box center [329, 108] width 222 height 10
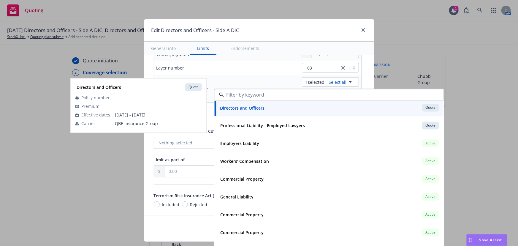
click at [262, 76] on td "1 selected Select all Directors and Officers Quote Fiduciary Liability Quote Po…" at bounding box center [302, 88] width 118 height 27
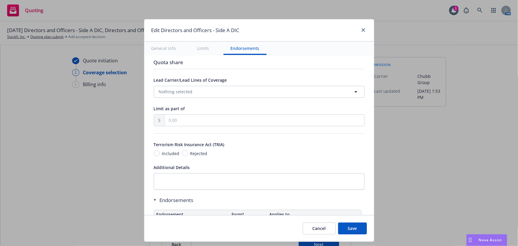
scroll to position [316, 0]
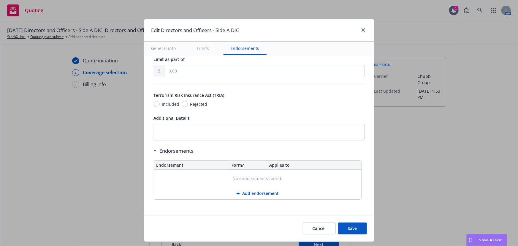
click at [249, 190] on button "Add endorsement" at bounding box center [257, 193] width 207 height 12
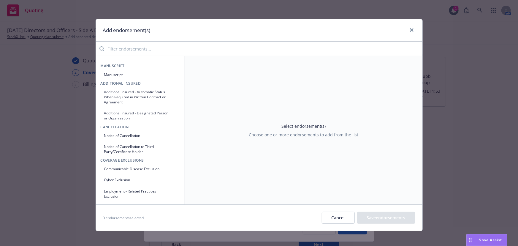
click at [172, 54] on input "search" at bounding box center [263, 49] width 318 height 12
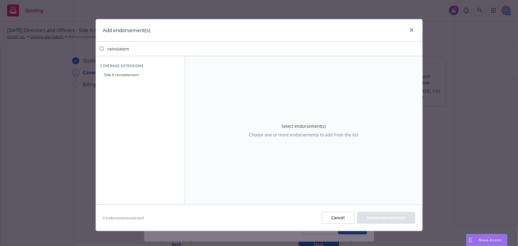
type input "reinstatem"
click at [145, 73] on button "Side A reinstatement" at bounding box center [140, 75] width 79 height 10
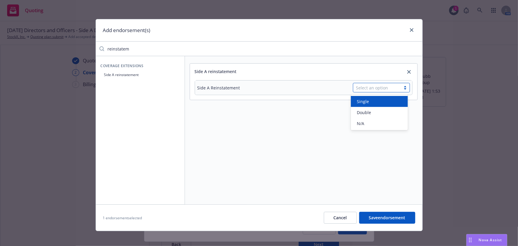
click at [382, 89] on div "Select an option" at bounding box center [377, 88] width 42 height 6
click at [378, 103] on div "Single" at bounding box center [380, 101] width 50 height 6
click at [407, 223] on button "Save endorsement" at bounding box center [387, 218] width 56 height 12
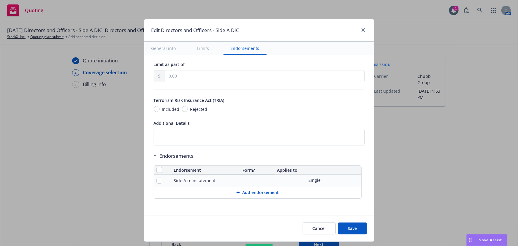
scroll to position [310, 0]
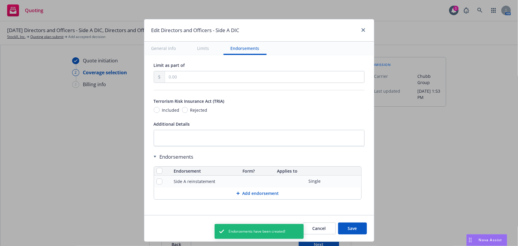
click at [363, 229] on button "Save" at bounding box center [352, 228] width 29 height 12
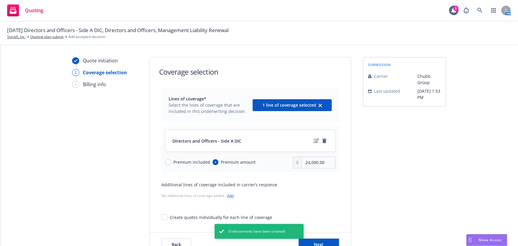
scroll to position [22, 0]
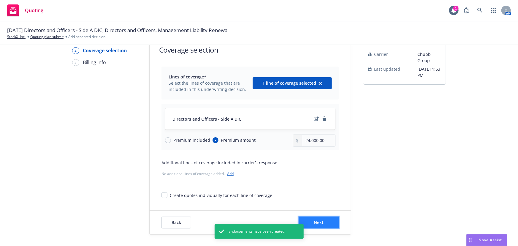
click at [325, 222] on button "Next" at bounding box center [319, 222] width 40 height 12
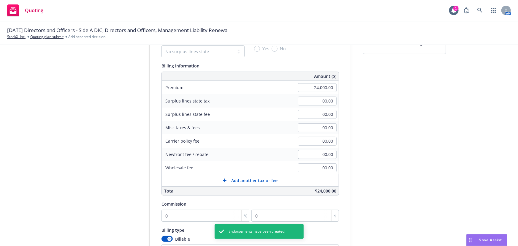
scroll to position [103, 0]
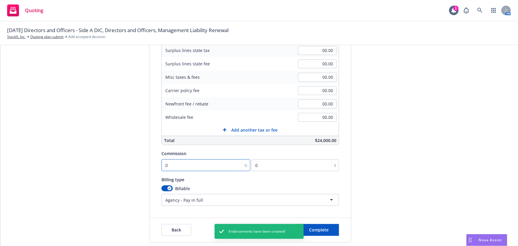
click at [200, 166] on input "0" at bounding box center [206, 165] width 89 height 12
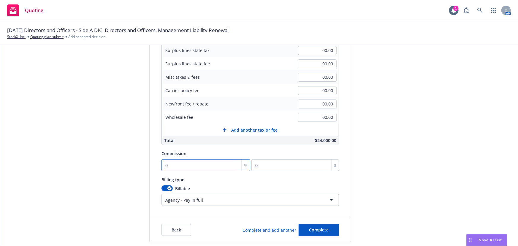
type input "1"
type input "240"
type input "17"
type input "4080"
type input "17.5"
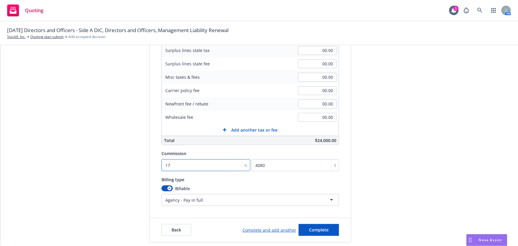
type input "4200"
type input "17.5"
click at [383, 208] on div "submission Carrier Chubb Group Last updated 8/18, 1:53 PM" at bounding box center [404, 98] width 83 height 288
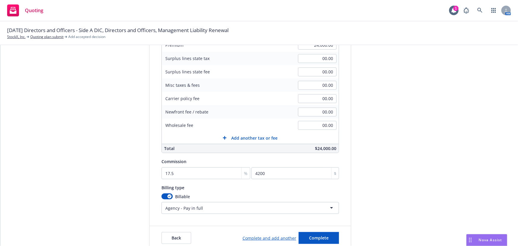
scroll to position [110, 0]
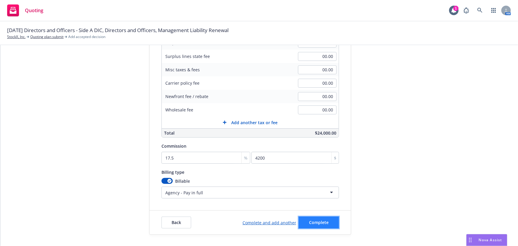
click at [313, 220] on span "Complete" at bounding box center [319, 222] width 20 height 6
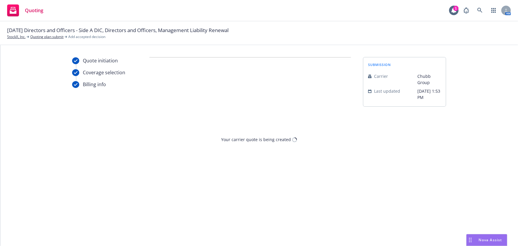
scroll to position [0, 0]
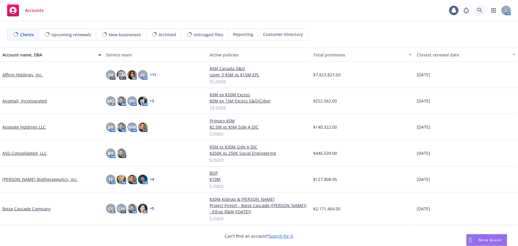
click at [484, 12] on link at bounding box center [480, 10] width 12 height 12
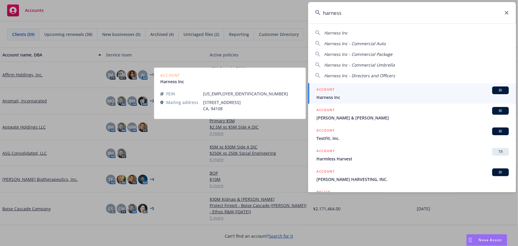
type input "harness"
click at [357, 95] on span "Harness Inc" at bounding box center [413, 97] width 192 height 6
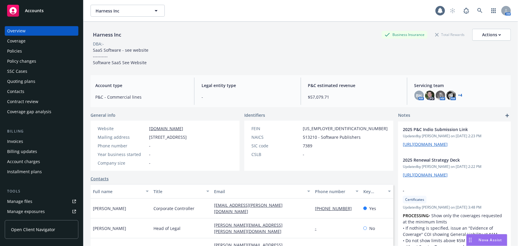
click at [32, 81] on div "Quoting plans" at bounding box center [21, 82] width 28 height 10
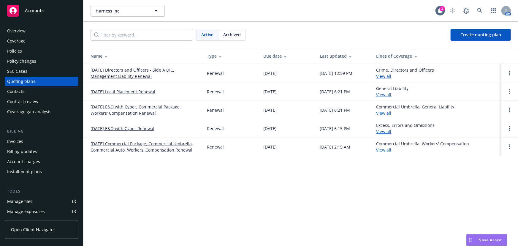
click at [142, 75] on link "[DATE] Directors and Officers - Side A DIC, Management Liability Renewal" at bounding box center [144, 73] width 107 height 12
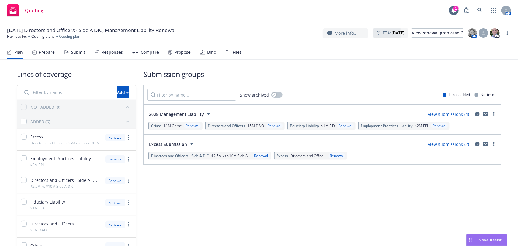
click at [78, 54] on div "Submit" at bounding box center [78, 52] width 14 height 5
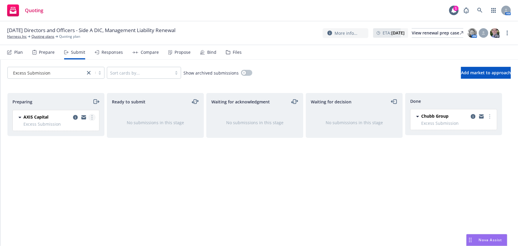
click at [90, 117] on link "more" at bounding box center [91, 117] width 7 height 7
click at [77, 162] on span "Add accepted decision" at bounding box center [65, 165] width 59 height 6
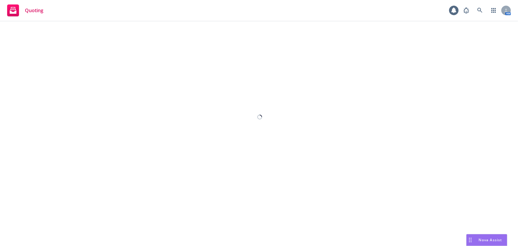
select select "12"
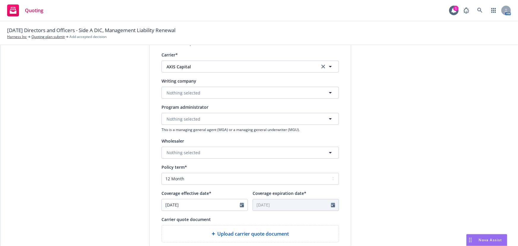
scroll to position [108, 0]
click at [266, 92] on button "Nothing selected" at bounding box center [251, 92] width 178 height 12
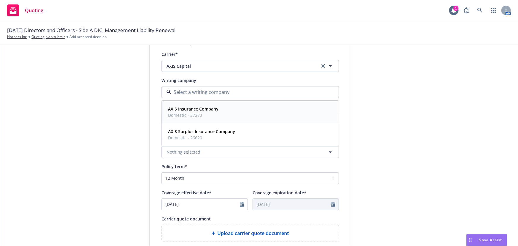
click at [232, 116] on div "AXIS Insurance Company Domestic - 37273" at bounding box center [250, 112] width 169 height 15
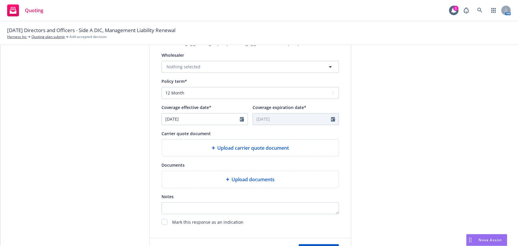
scroll to position [216, 0]
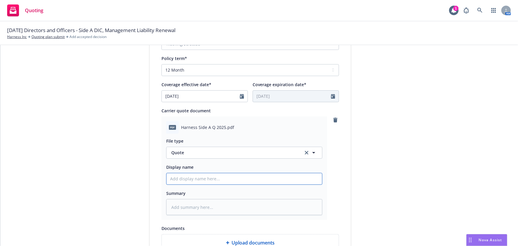
click at [195, 182] on input "Display name" at bounding box center [245, 178] width 156 height 11
type textarea "x"
type input "0"
type textarea "x"
type input "02"
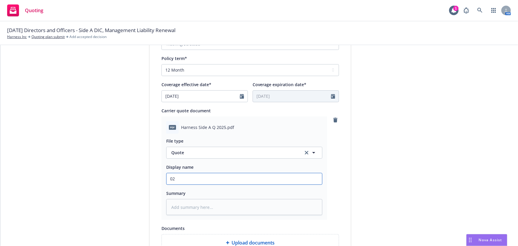
type textarea "x"
type input "02"
type textarea "x"
type input "02 H"
type textarea "x"
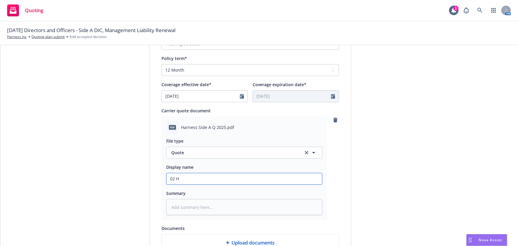
type input "02 Ha"
type textarea "x"
type input "02 Har"
type textarea "x"
type input "02 [PERSON_NAME]"
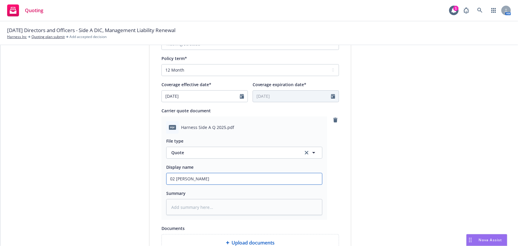
type textarea "x"
type input "02 [PERSON_NAME]"
type textarea "x"
type input "02 Harnes"
type textarea "x"
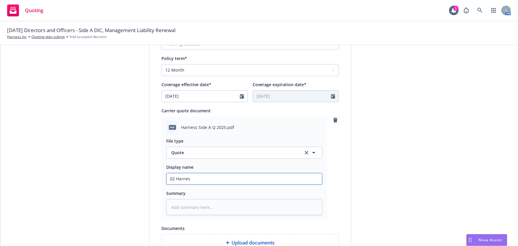
type input "02 Harness"
type textarea "x"
type input "02 Harness"
type textarea "x"
type input "02 Harness $"
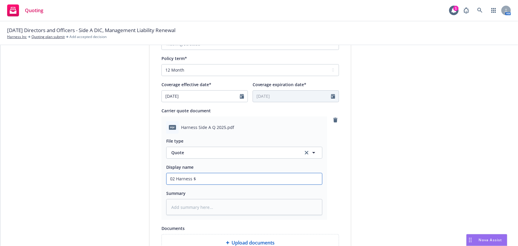
type textarea "x"
type input "02 Harness $2"
type textarea "x"
type input "02 Harness $2."
type textarea "x"
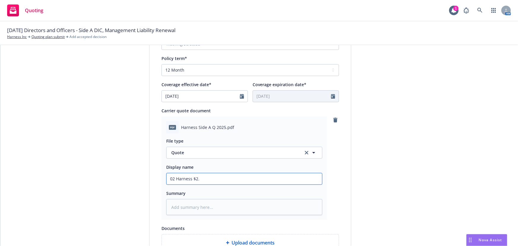
type input "02 Harness $2.5"
type textarea "x"
type input "02 Harness $2.5M"
type textarea "x"
type input "02 Harness $2.5M"
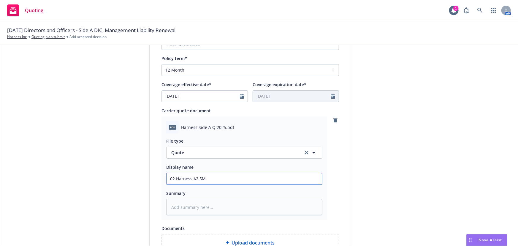
type textarea "x"
type input "02 Harness $2.5M x"
type textarea "x"
type input "02 Harness $2.5M"
type textarea "x"
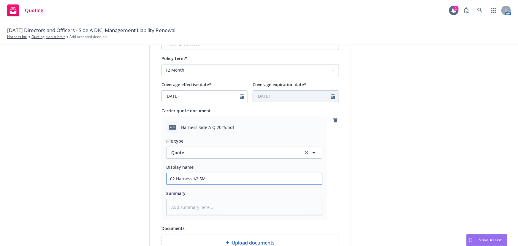
type input "02 Harness $2.5M"
type textarea "x"
type input "02 Harness $2.5"
type textarea "x"
type input "02 Harness $2."
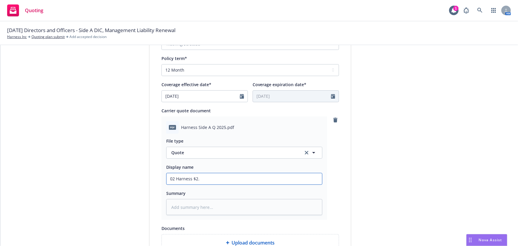
type textarea "x"
type input "02 Harness $2"
type textarea "x"
type input "02 Harness $"
type textarea "x"
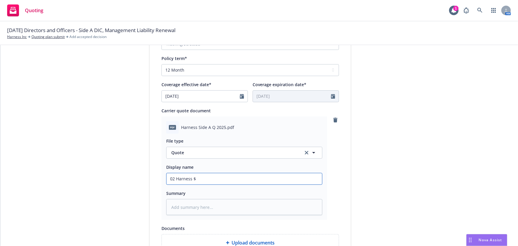
type input "02 Harness"
type textarea "x"
type input "02 Harness A"
type textarea "x"
type input "02 Harness Ax"
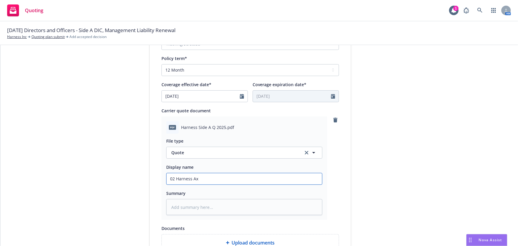
type textarea "x"
type input "02 Harness Axi"
type textarea "x"
type input "02 Harness Axis"
type textarea "x"
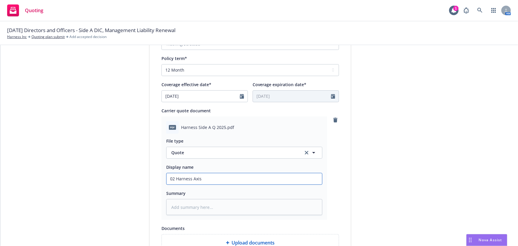
type input "02 Harness Axis"
type textarea "x"
type input "02 Harness Axis $2"
type textarea "x"
type input "02 Harness Axis $2."
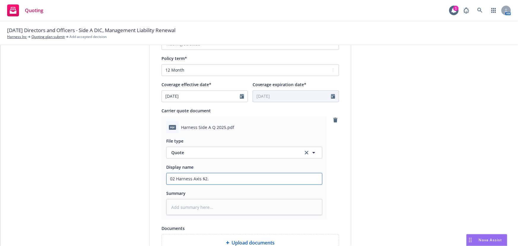
type textarea "x"
type input "02 Harness Axis $2.5"
type textarea "x"
type input "02 Harness Axis $2.5"
type textarea "x"
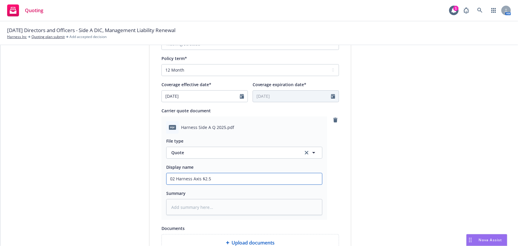
type input "02 Harness Axis $2.5M"
type textarea "x"
type input "02 Harness Axis $2.5M"
type textarea "x"
type input "02 Harness Axis $2.5M x"
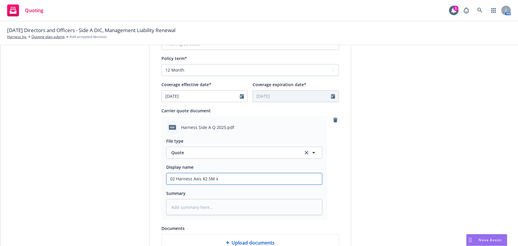
type textarea "x"
type input "02 Harness Axis $2.5M xs"
type textarea "x"
type input "02 Harness Axis $2.5M xs"
type textarea "x"
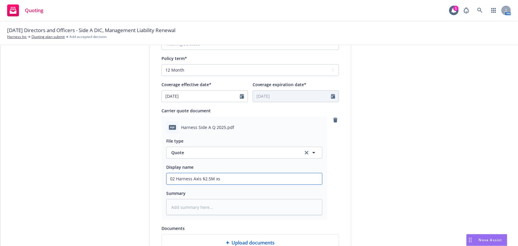
type input "02 Harness Axis $2.5M xs $"
type textarea "x"
type input "02 Harness Axis $2.5M xs $10"
type textarea "x"
type input "02 Harness Axis $2.5M xs $10M"
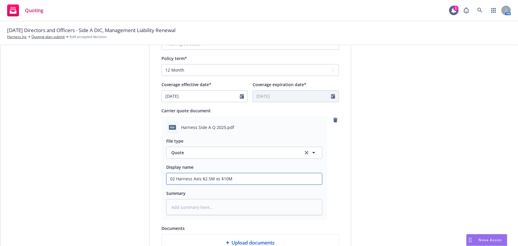
type textarea "x"
type input "02 Harness Axis $2.5M xs $10M"
type textarea "x"
type input "02 Harness Axis $2.5M xs $10M S"
type textarea "x"
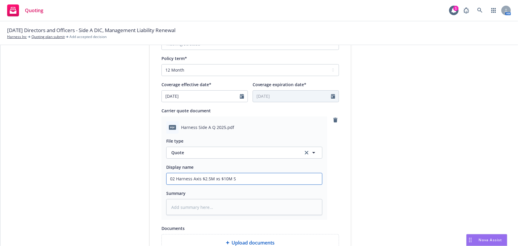
type input "02 Harness Axis $2.5M xs $10M Si"
type textarea "x"
type input "02 Harness Axis $2.5M xs $10M [PERSON_NAME]"
type textarea "x"
type input "02 Harness Axis $2.5M xs $10M Side"
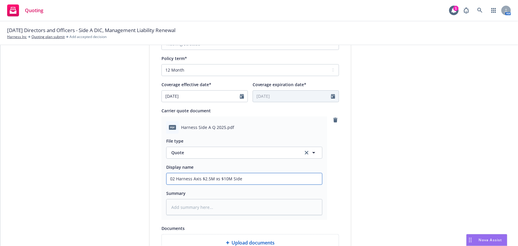
type textarea "x"
type input "02 Harness Axis $2.5M xs $10M Side A"
type textarea "x"
type input "02 Harness Axis $2.5M xs $10M Side A"
type textarea "x"
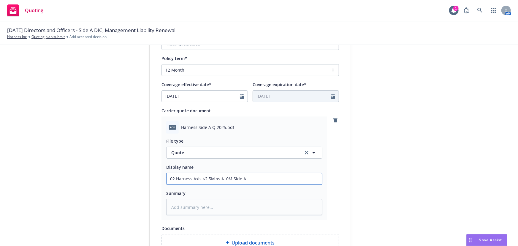
type input "02 Harness Axis $2.5M xs $10M Side A D"
type textarea "x"
type input "02 Harness Axis $2.5M xs $10M Side A DI"
type textarea "x"
type input "02 Harness Axis $2.5M xs $10M Side A DIC"
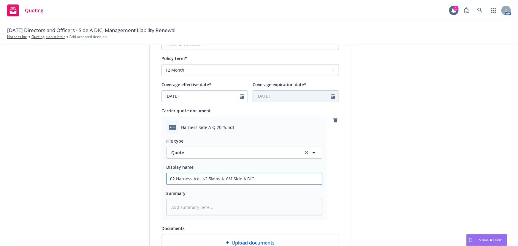
type textarea "x"
type input "02 Harness Axis $2.5M xs $10M Side A DIC"
type textarea "x"
type input "02 Harness Axis $2.5M xs $10M Side A DIC Qu"
type textarea "x"
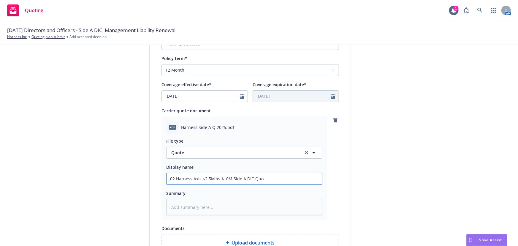
type input "02 Harness Axis $2.5M xs $10M Side A DIC Quot"
type textarea "x"
drag, startPoint x: 276, startPoint y: 178, endPoint x: 104, endPoint y: 174, distance: 172.0
click at [104, 174] on div "1 Quote initiation 2 Coverage selection 3 Billing info Quote initiation Display…" at bounding box center [259, 83] width 504 height 484
type input "02 Harness Axis $2.5M xs $10M Side A DIC Quote"
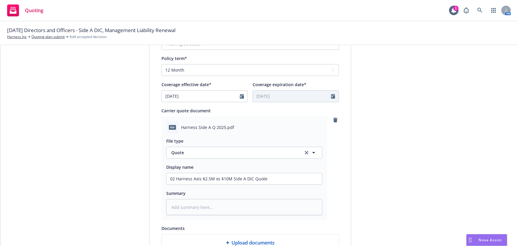
click at [336, 175] on div "pdf Harness Side A Q 2025.pdf File type Quote Quote Display name 02 Harness Axi…" at bounding box center [251, 168] width 178 height 104
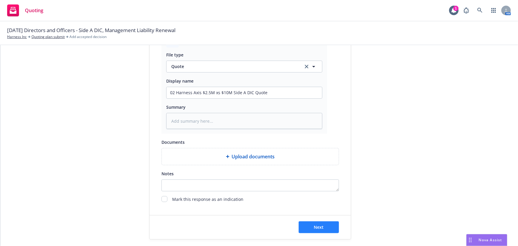
scroll to position [307, 0]
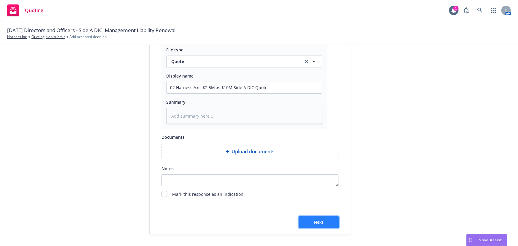
click at [336, 222] on button "Next" at bounding box center [319, 222] width 40 height 12
type textarea "x"
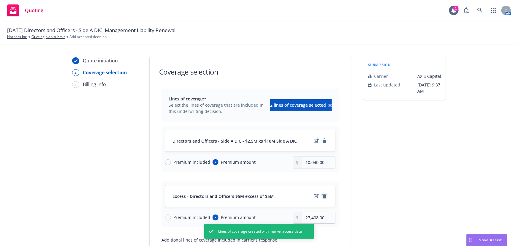
click at [323, 195] on icon "remove" at bounding box center [324, 196] width 4 height 5
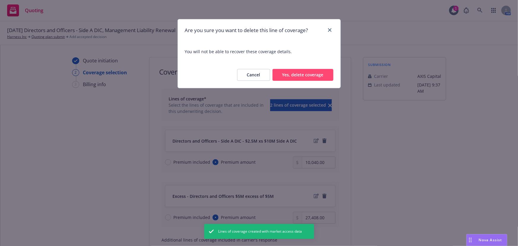
click at [317, 76] on button "Yes, delete coverage" at bounding box center [303, 75] width 61 height 12
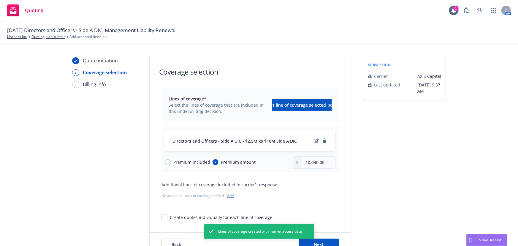
click at [316, 136] on div "Directors and Officers - Side A DIC - $2.5M xs $10M Side A DIC" at bounding box center [250, 140] width 170 height 21
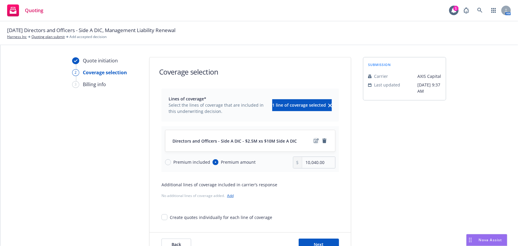
click at [314, 140] on icon "edit" at bounding box center [316, 140] width 5 height 4
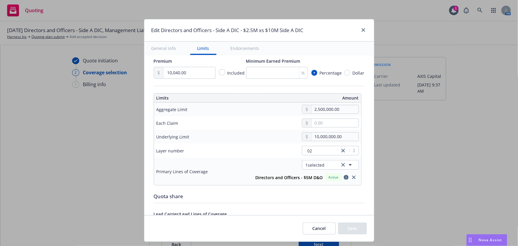
scroll to position [162, 0]
click at [352, 177] on icon "close" at bounding box center [354, 177] width 4 height 4
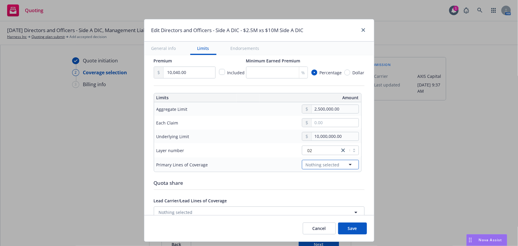
click at [347, 162] on icon "button" at bounding box center [350, 164] width 7 height 7
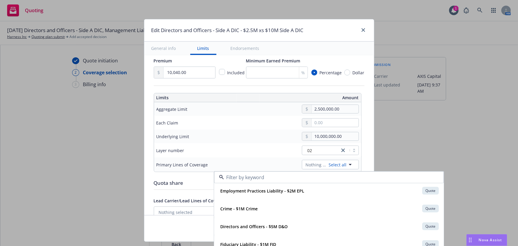
scroll to position [54, 0]
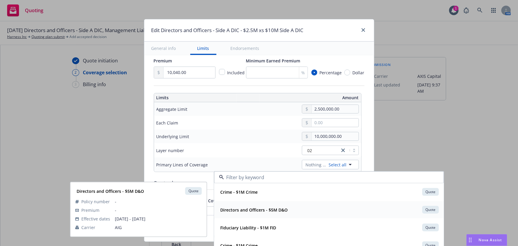
click at [323, 203] on div "Directors and Officers - $5M D&O Quote Policy number - Premium - Effective date…" at bounding box center [328, 209] width 229 height 17
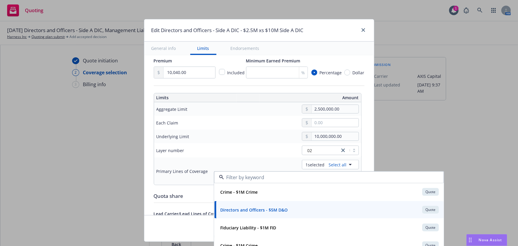
click at [253, 138] on div "10,000,000.00" at bounding box center [302, 136] width 113 height 9
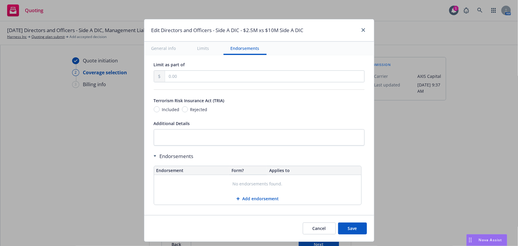
scroll to position [345, 0]
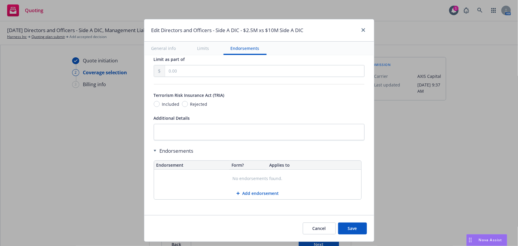
click at [347, 227] on button "Save" at bounding box center [352, 228] width 29 height 12
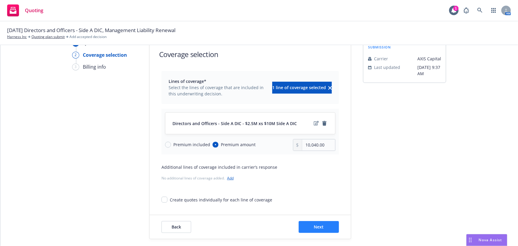
scroll to position [22, 0]
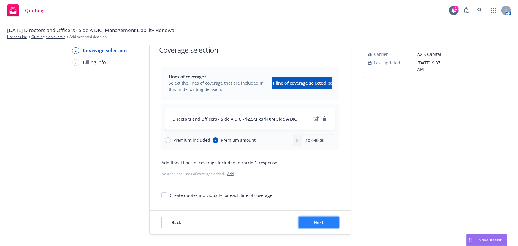
click at [333, 222] on button "Next" at bounding box center [319, 222] width 40 height 12
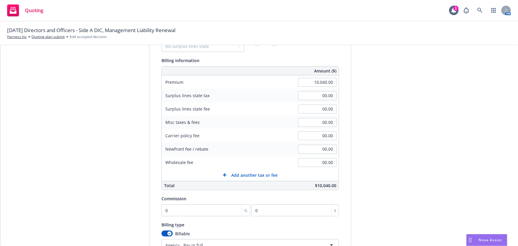
scroll to position [76, 0]
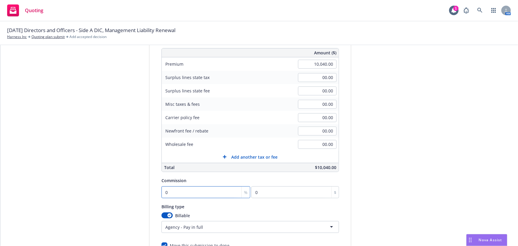
click at [192, 191] on input "0" at bounding box center [206, 192] width 89 height 12
type input "2"
type input "200.8"
type input "20"
type input "2008"
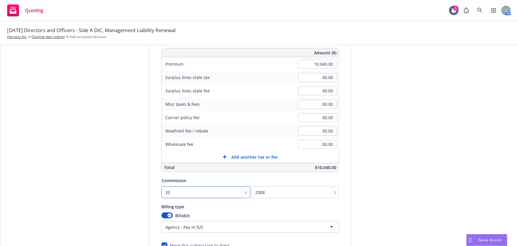
type input "20"
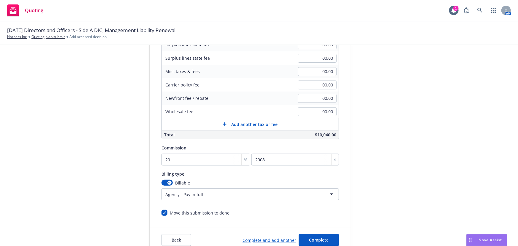
scroll to position [126, 0]
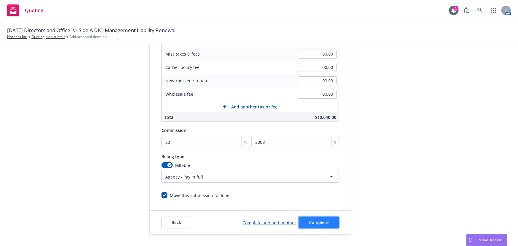
click at [309, 220] on span "Complete" at bounding box center [319, 222] width 20 height 6
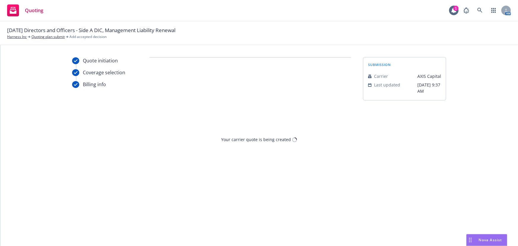
scroll to position [0, 0]
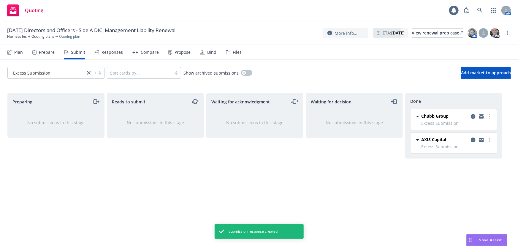
click at [327, 210] on div "Waiting for decision No submissions in this stage" at bounding box center [354, 163] width 97 height 140
click at [107, 53] on div "Responses" at bounding box center [112, 52] width 21 height 5
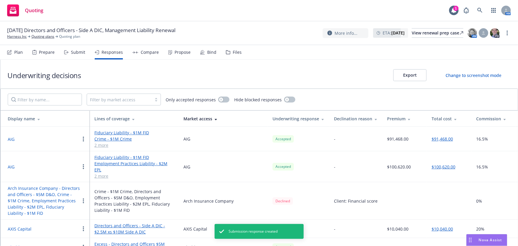
scroll to position [45, 0]
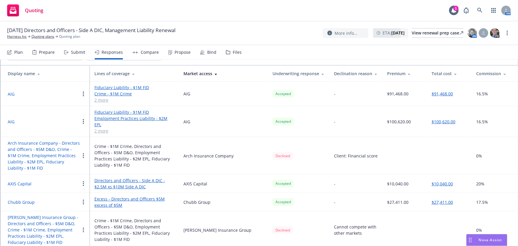
click at [358, 8] on div "Quoting 1 AM" at bounding box center [259, 10] width 518 height 21
click at [50, 37] on link "Quoting plans" at bounding box center [42, 36] width 23 height 5
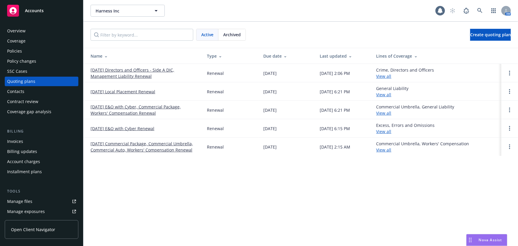
click at [135, 74] on link "[DATE] Directors and Officers - Side A DIC, Management Liability Renewal" at bounding box center [144, 73] width 107 height 12
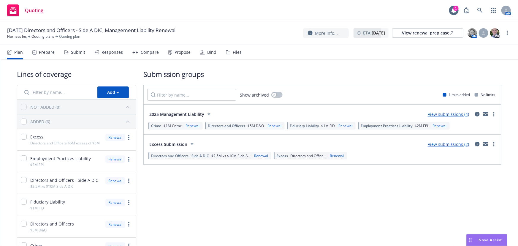
click at [72, 52] on div "Submit" at bounding box center [78, 52] width 14 height 5
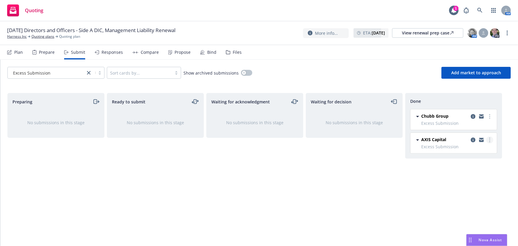
click at [490, 140] on circle "more" at bounding box center [489, 139] width 1 height 1
click at [467, 165] on span "Add accepted decision" at bounding box center [463, 164] width 59 height 6
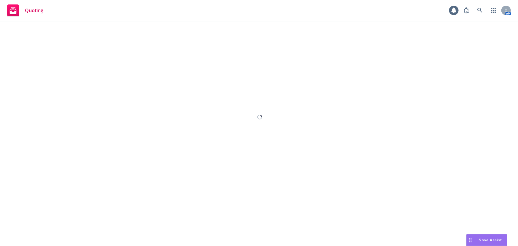
select select "12"
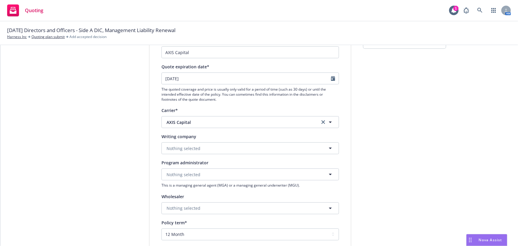
scroll to position [54, 0]
click at [216, 146] on button "Nothing selected" at bounding box center [251, 146] width 178 height 12
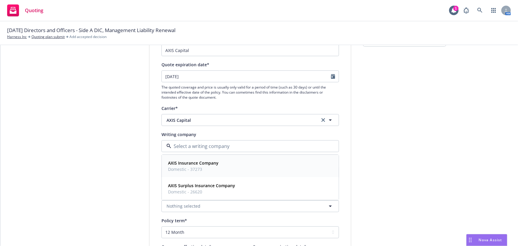
click at [219, 163] on div "AXIS Insurance Company Domestic - 37273" at bounding box center [250, 166] width 169 height 15
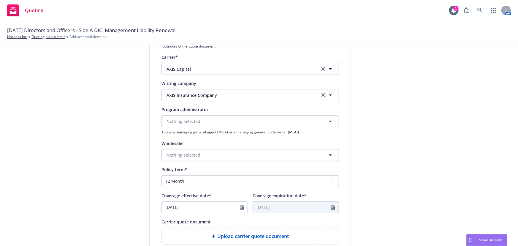
scroll to position [162, 0]
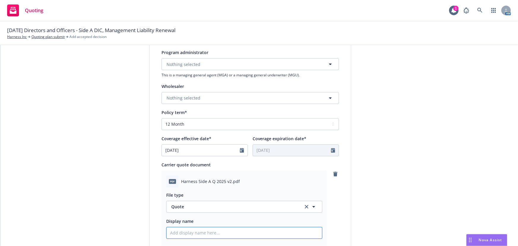
click at [223, 234] on input "Display name" at bounding box center [245, 232] width 156 height 11
type textarea "x"
type input "0"
type textarea "x"
type input "02"
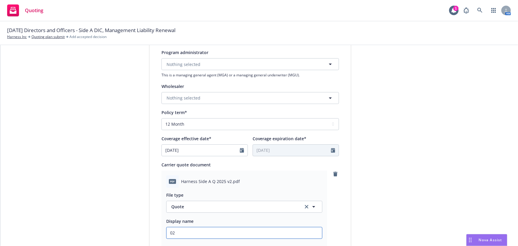
type textarea "x"
type input "02"
type textarea "x"
type input "02 H"
type textarea "x"
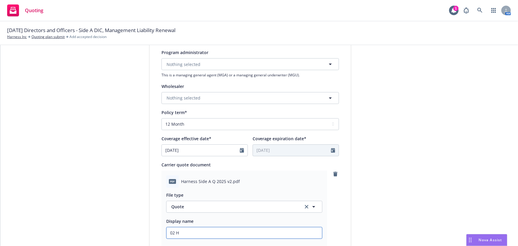
type input "02 Ha"
type textarea "x"
type input "02 Har"
type textarea "x"
type input "02 [PERSON_NAME]"
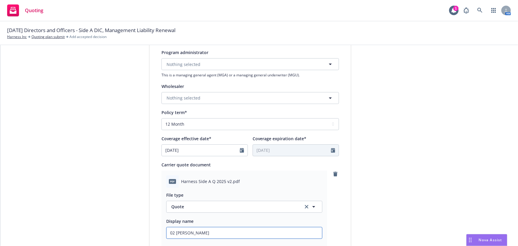
type textarea "x"
type input "02 Harnes"
type textarea "x"
type input "02 Harness"
type textarea "x"
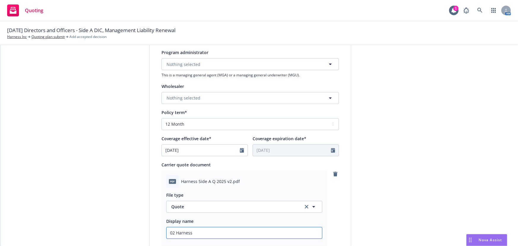
type input "02 Harness"
type textarea "x"
type input "02 Harness A"
type textarea "x"
type input "02 Harness Ax"
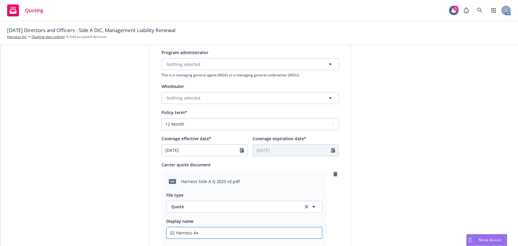
type textarea "x"
type input "02 Harness Axi"
type textarea "x"
type input "02 Harness Axis"
type textarea "x"
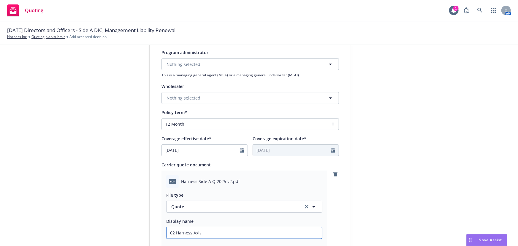
type input "02 Harness Axis"
type textarea "x"
type input "02 Harness Axis $"
type textarea "x"
type input "02 Harness Axis $5"
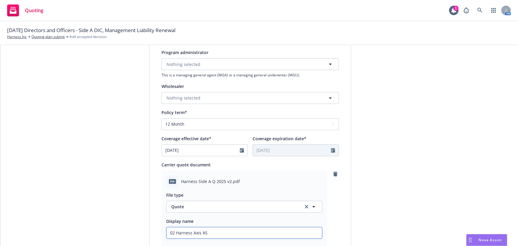
type textarea "x"
type input "02 Harness Axis $5M"
type textarea "x"
type input "02 Harness Axis $5M"
type textarea "x"
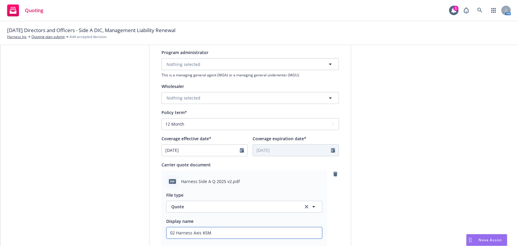
type input "02 Harness Axis $5M x"
type textarea "x"
type input "02 Harness Axis $5M xs"
type textarea "x"
type input "02 Harness Axis $5M xs"
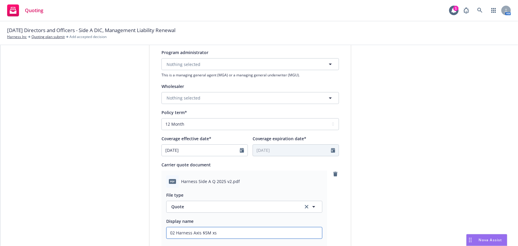
type textarea "x"
type input "02 Harness Axis $5M xs $"
type textarea "x"
type input "02 Harness Axis $5M xs $1"
type textarea "x"
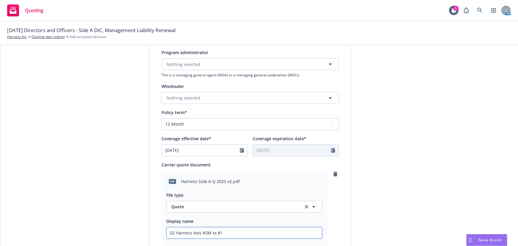
type input "02 Harness Axis $5M xs $10"
type textarea "x"
type input "02 Harness Axis $5M xs $10M"
type textarea "x"
type input "02 Harness Axis $5M xs $10M"
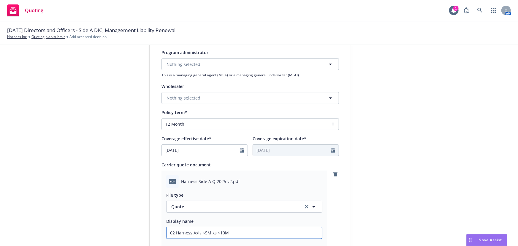
type textarea "x"
type input "02 Harness Axis $5M xs $10M S"
type textarea "x"
type input "02 Harness Axis $5M xs $10M Si"
type textarea "x"
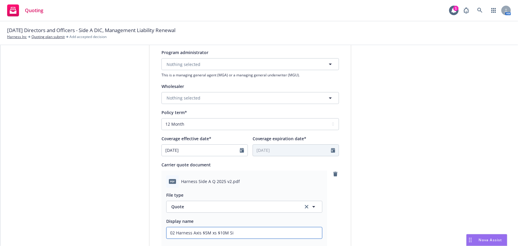
type input "02 Harness Axis $5M xs $10M Sid"
type textarea "x"
type input "02 Harness Axis $5M xs $10M Side"
type textarea "x"
type input "02 Harness Axis $5M xs $10M Side"
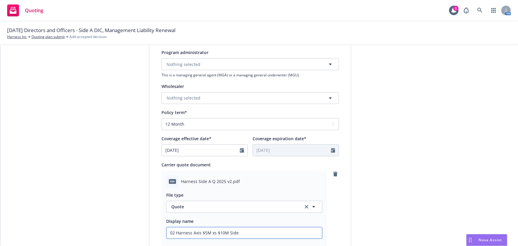
type textarea "x"
type input "02 Harness Axis $5M xs $10M Side A"
type textarea "x"
type input "02 Harness Axis $5M xs $10M Side A"
type textarea "x"
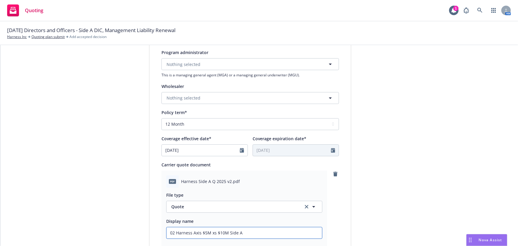
type input "02 Harness Axis $5M xs $10M Side A D"
type textarea "x"
type input "02 Harness Axis $5M xs $10M Side A DI"
type textarea "x"
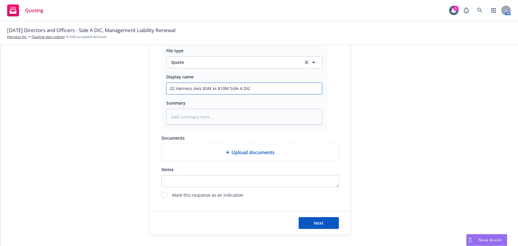
scroll to position [307, 0]
type input "02 Harness Axis $5M xs $10M Side A DIC"
click at [318, 223] on span "Next" at bounding box center [319, 222] width 10 height 6
type textarea "x"
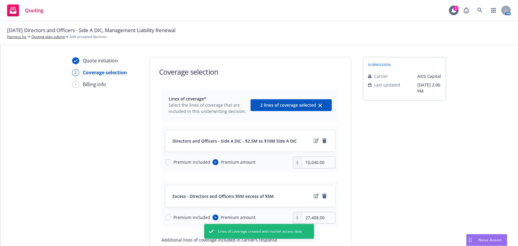
click at [324, 197] on icon "remove" at bounding box center [324, 196] width 4 height 5
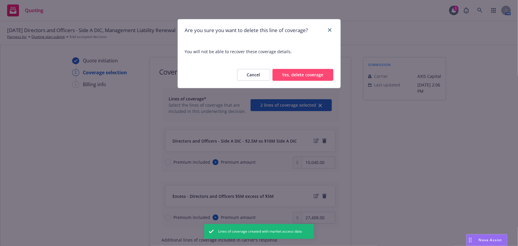
click at [325, 77] on button "Yes, delete coverage" at bounding box center [303, 75] width 61 height 12
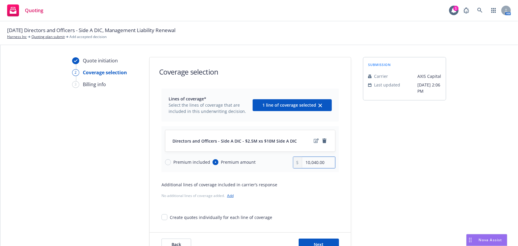
click at [311, 159] on input "10,040.00" at bounding box center [318, 162] width 33 height 11
type input "20,036.00"
click at [314, 143] on link "edit" at bounding box center [316, 140] width 7 height 7
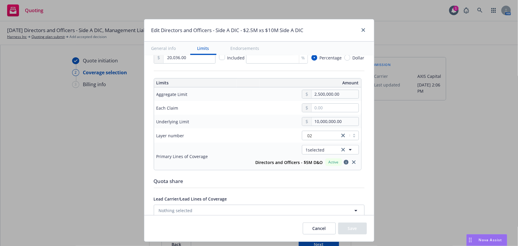
scroll to position [216, 0]
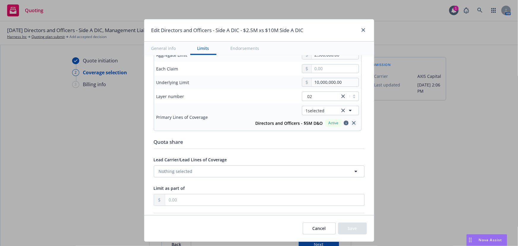
click at [352, 122] on icon "close" at bounding box center [354, 123] width 4 height 4
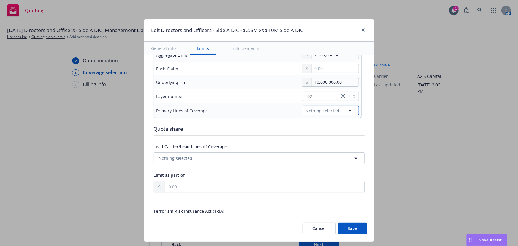
click at [347, 109] on icon "button" at bounding box center [350, 110] width 7 height 7
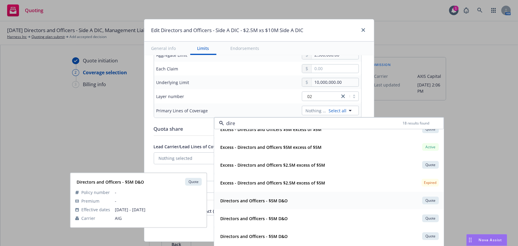
scroll to position [54, 0]
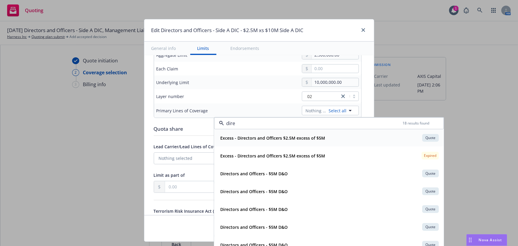
type input "dire"
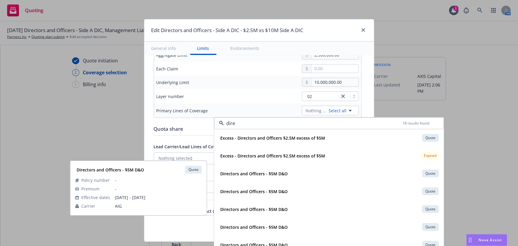
click at [212, 74] on td "Each Claim" at bounding box center [198, 69] width 89 height 14
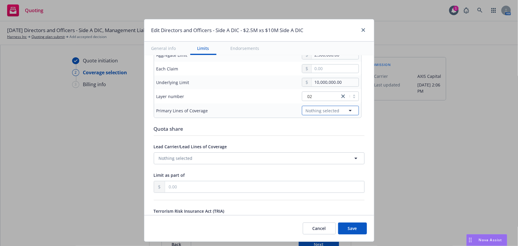
click at [333, 109] on span "Nothing selected" at bounding box center [323, 110] width 34 height 6
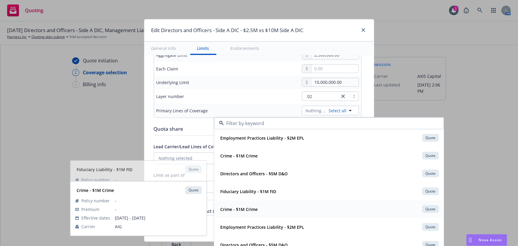
scroll to position [108, 0]
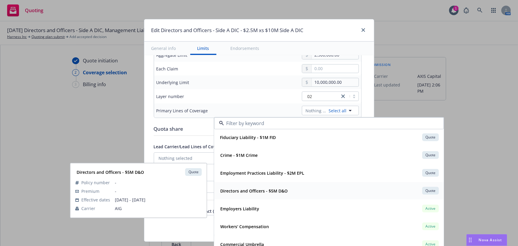
click at [309, 192] on div "Directors and Officers - $5M D&O Quote" at bounding box center [329, 191] width 222 height 10
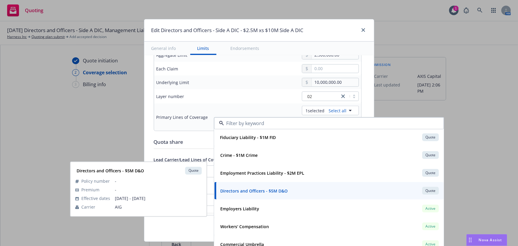
click at [232, 85] on div "Underlying Limit" at bounding box center [198, 82] width 84 height 7
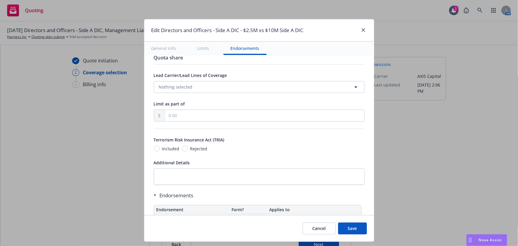
scroll to position [291, 0]
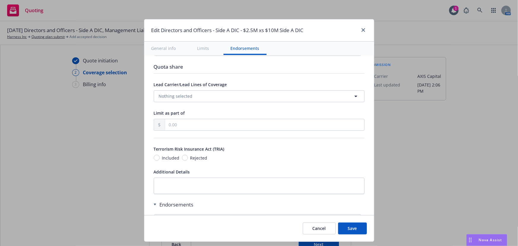
click at [357, 231] on button "Save" at bounding box center [352, 228] width 29 height 12
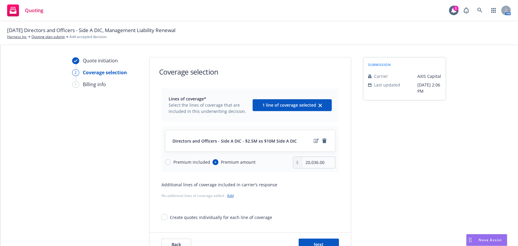
scroll to position [22, 0]
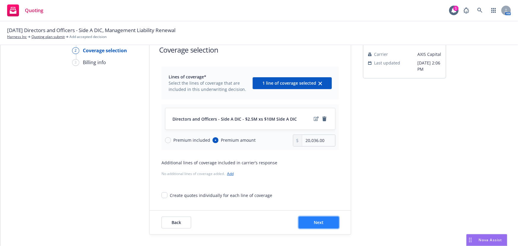
click at [317, 223] on span "Next" at bounding box center [319, 222] width 10 height 6
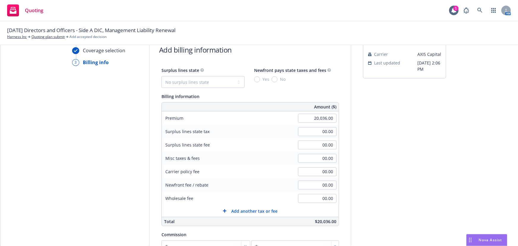
scroll to position [76, 0]
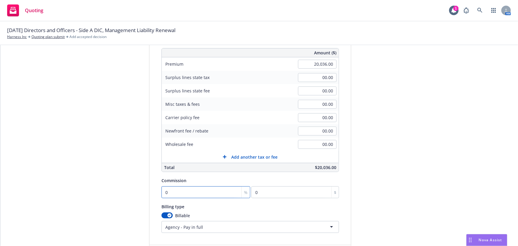
click at [188, 193] on input "0" at bounding box center [206, 192] width 89 height 12
type input "2"
type input "400.72"
type input "20"
type input "4007.2"
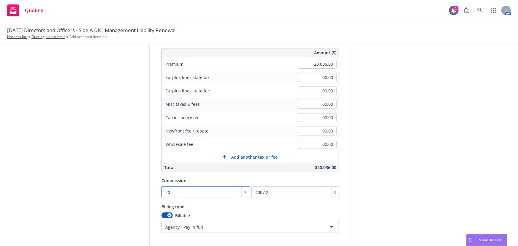
type input "20"
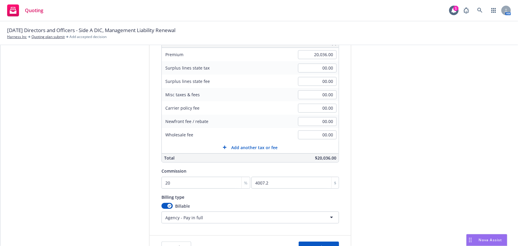
scroll to position [110, 0]
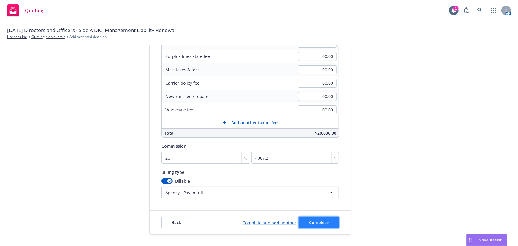
click at [309, 222] on span "Complete" at bounding box center [319, 222] width 20 height 6
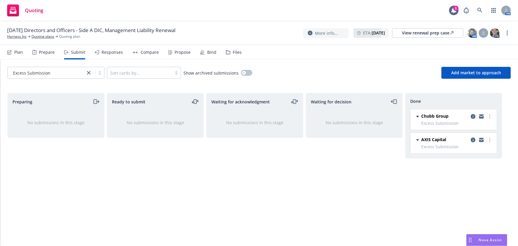
click at [116, 53] on div "Responses" at bounding box center [112, 52] width 21 height 5
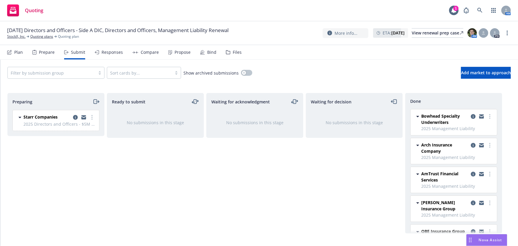
click at [138, 51] on div "Compare" at bounding box center [145, 52] width 26 height 14
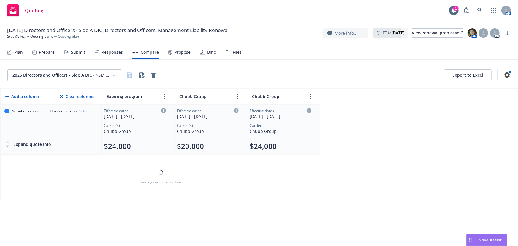
click at [114, 53] on div "Responses" at bounding box center [112, 52] width 21 height 5
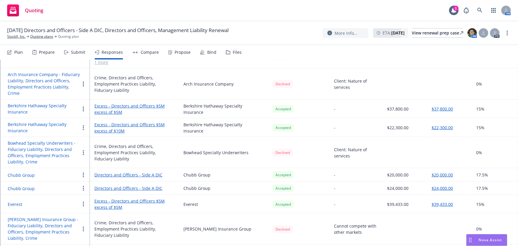
scroll to position [129, 0]
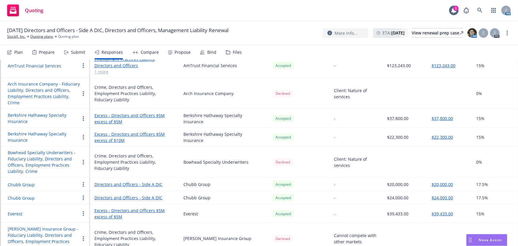
click at [32, 135] on button "Berkshire Hathaway Specialty Insurance" at bounding box center [44, 137] width 72 height 12
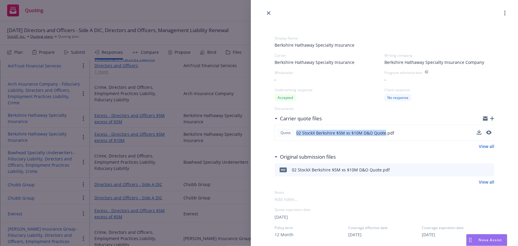
drag, startPoint x: 383, startPoint y: 132, endPoint x: 296, endPoint y: 134, distance: 87.0
click at [296, 134] on div "Quote 02 StockX Berkshire $5M xs $10M D&O Quote.pdf" at bounding box center [335, 133] width 117 height 8
copy span "02 StockX Berkshire $5M xs $10M D&O Quote"
click at [490, 118] on icon "button" at bounding box center [492, 118] width 4 height 4
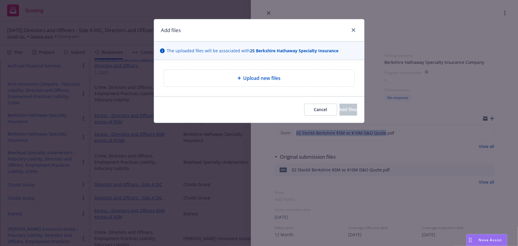
type textarea "x"
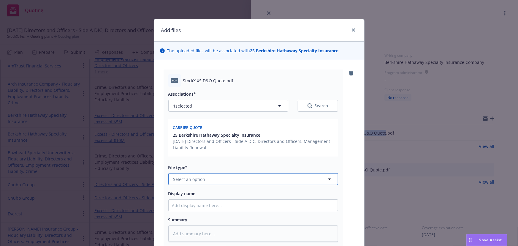
click at [204, 176] on button "Select an option" at bounding box center [253, 179] width 170 height 12
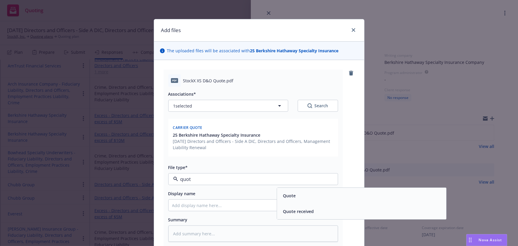
type input "quote"
click at [305, 197] on div "Quote" at bounding box center [362, 196] width 162 height 9
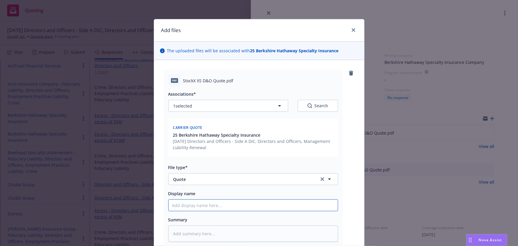
click at [234, 203] on input "Display name" at bounding box center [253, 205] width 169 height 11
paste input "02 StockX Berkshire $5M xs $10M D&O Quote"
type textarea "x"
type input "02 StockX Berkshire $5M xs $10M D&O Quote"
type textarea "x"
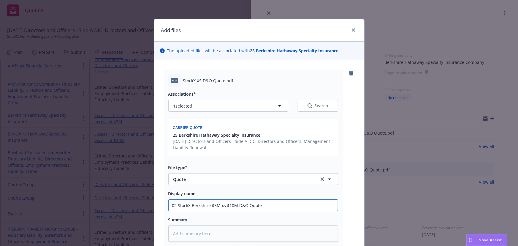
type input "02 StockX Berkshire $5M xs $10M D&O Quote"
type textarea "x"
type input "02 StockX Berkshire $5M xs $10M D&O Quote v"
type textarea "x"
type input "02 StockX Berkshire $5M xs $10M D&O Quote v2"
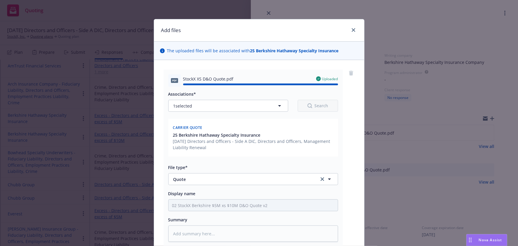
type textarea "x"
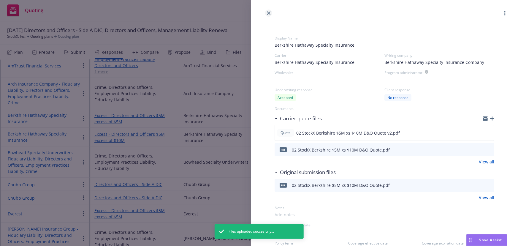
click at [267, 14] on icon "close" at bounding box center [269, 13] width 4 height 4
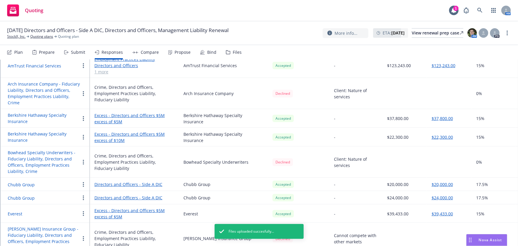
click at [445, 135] on button "$22,300.00" at bounding box center [442, 137] width 21 height 6
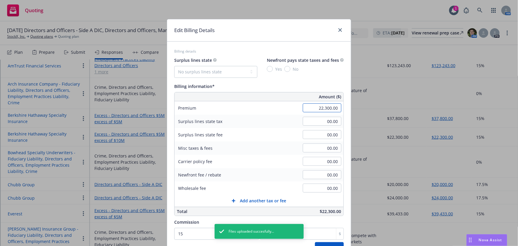
click at [322, 107] on input "22,300.00" at bounding box center [322, 107] width 39 height 9
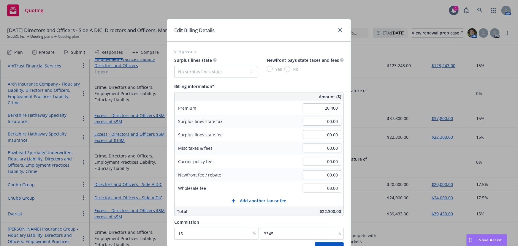
type input "20,400.00"
type input "3060"
click at [324, 82] on div "Surplus lines state No surplus lines state [US_STATE] [US_STATE] [US_STATE] [US…" at bounding box center [259, 135] width 170 height 159
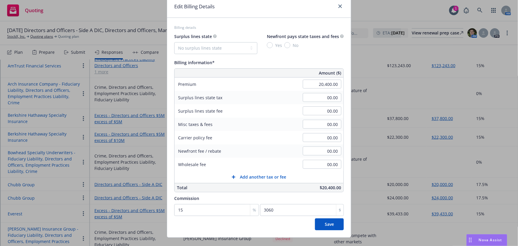
scroll to position [34, 0]
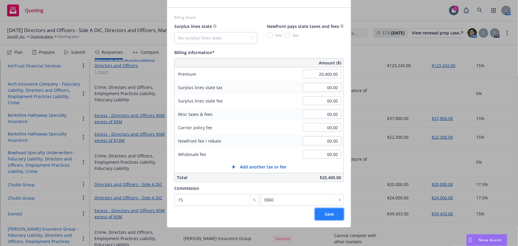
click at [325, 217] on button "Save" at bounding box center [329, 214] width 29 height 12
